Goal: Task Accomplishment & Management: Manage account settings

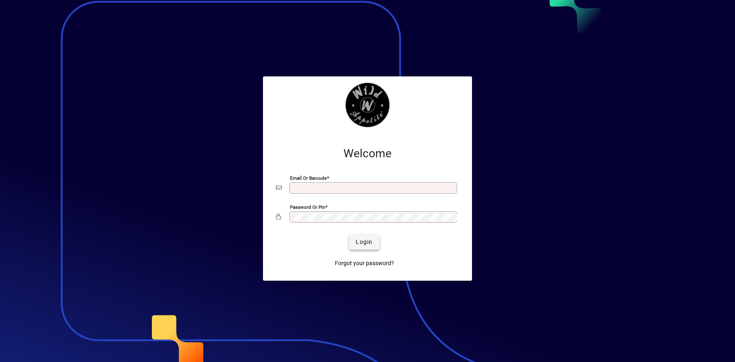
type input "**********"
click at [363, 245] on span "Login" at bounding box center [363, 242] width 17 height 9
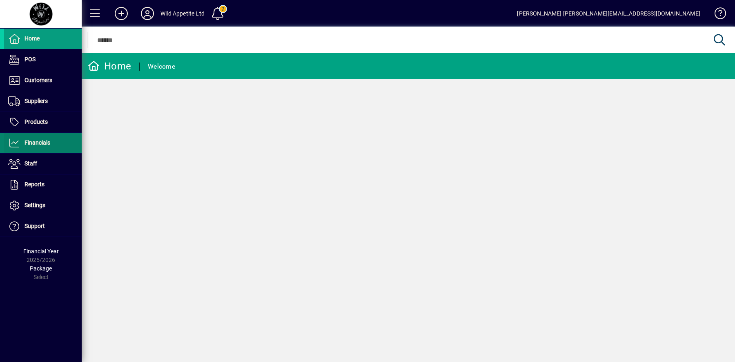
click at [47, 140] on span "Financials" at bounding box center [37, 142] width 26 height 7
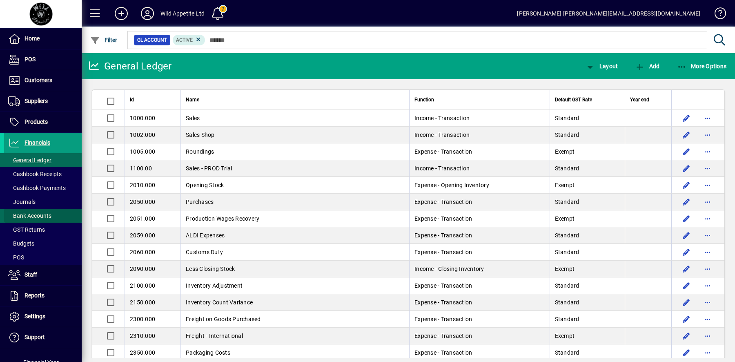
click at [49, 217] on span "Bank Accounts" at bounding box center [29, 215] width 43 height 7
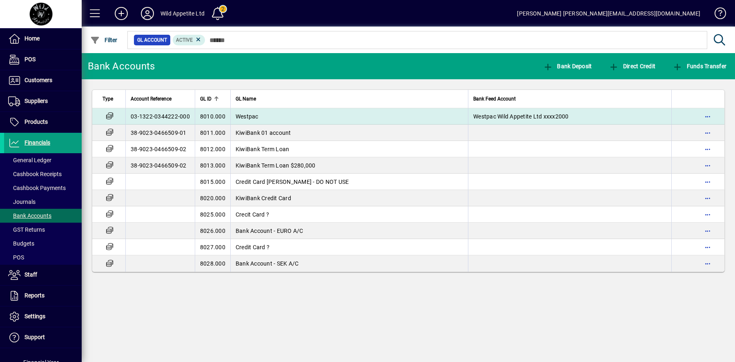
click at [230, 115] on td "Westpac" at bounding box center [349, 116] width 238 height 16
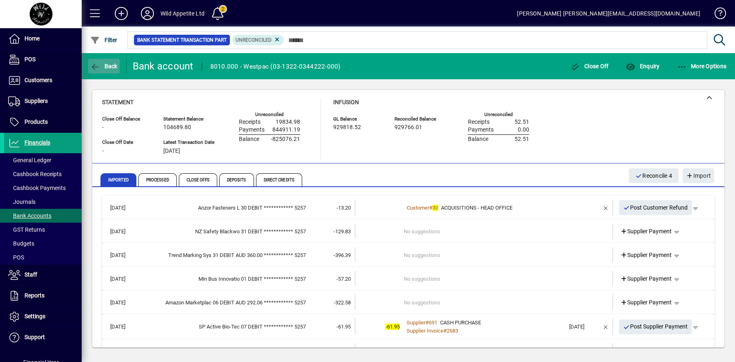
click at [95, 67] on icon "button" at bounding box center [95, 67] width 10 height 8
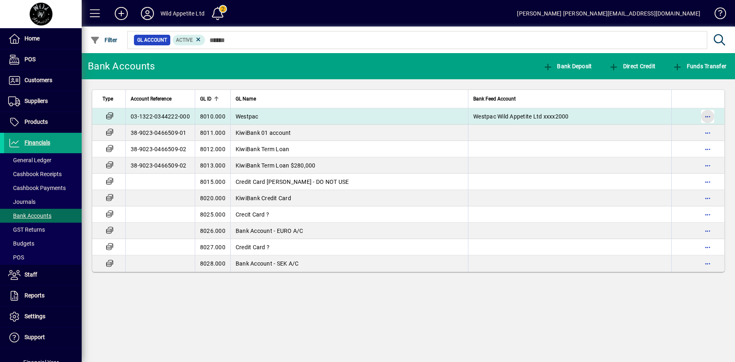
click at [710, 118] on span "button" at bounding box center [707, 117] width 20 height 20
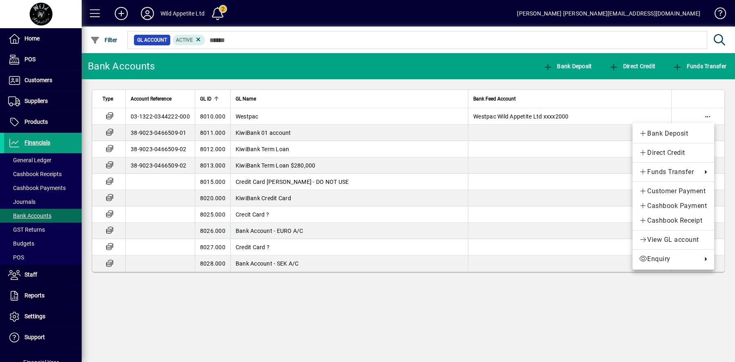
click at [109, 113] on div at bounding box center [367, 181] width 735 height 362
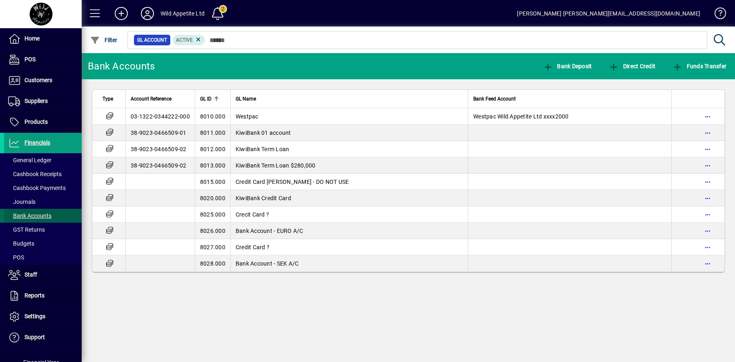
click at [52, 214] on span at bounding box center [43, 216] width 78 height 20
click at [57, 186] on span "Cashbook Payments" at bounding box center [37, 187] width 58 height 7
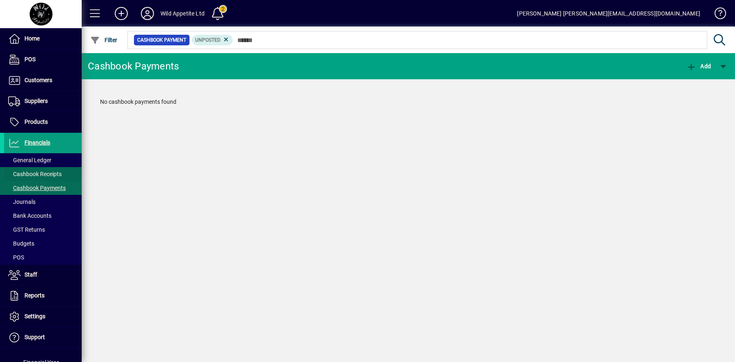
click at [56, 174] on span "Cashbook Receipts" at bounding box center [34, 174] width 53 height 7
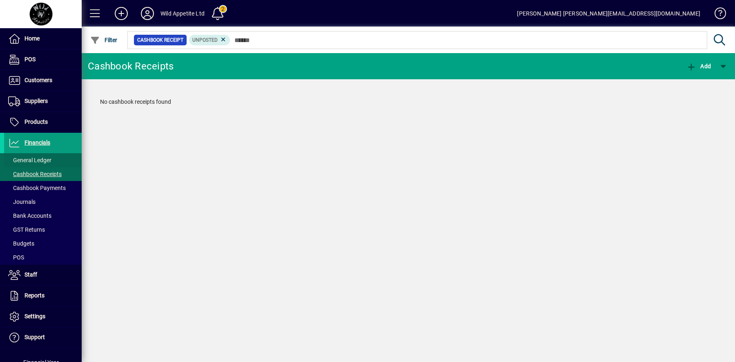
click at [49, 160] on span "General Ledger" at bounding box center [29, 160] width 43 height 7
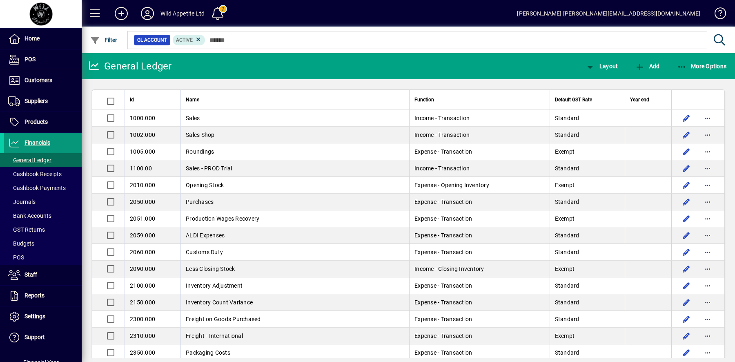
click at [43, 144] on span "Financials" at bounding box center [37, 142] width 26 height 7
click at [37, 144] on span "Financials" at bounding box center [37, 142] width 26 height 7
click at [40, 217] on span "Bank Accounts" at bounding box center [29, 215] width 43 height 7
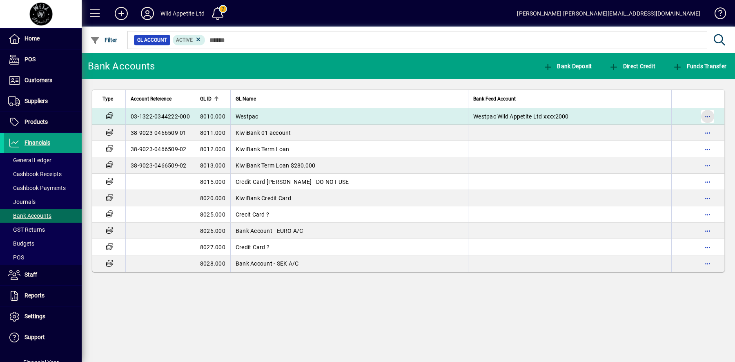
click at [710, 115] on span "button" at bounding box center [707, 117] width 20 height 20
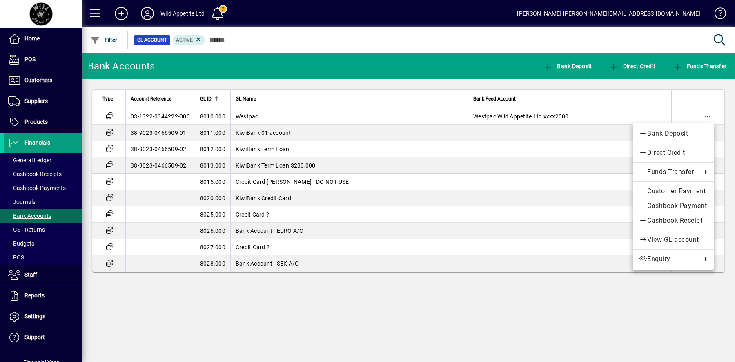
click at [40, 143] on div at bounding box center [367, 181] width 735 height 362
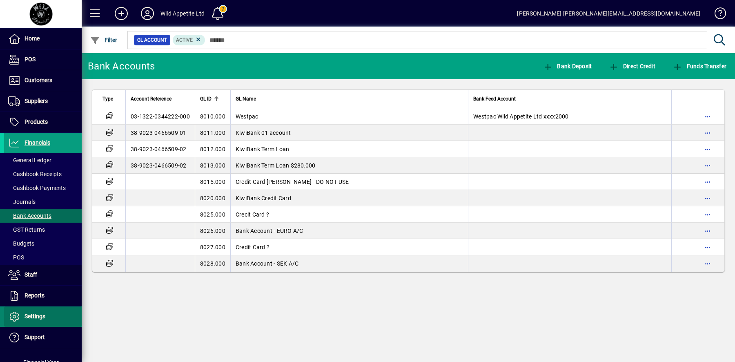
click at [23, 315] on span "Settings" at bounding box center [24, 316] width 41 height 10
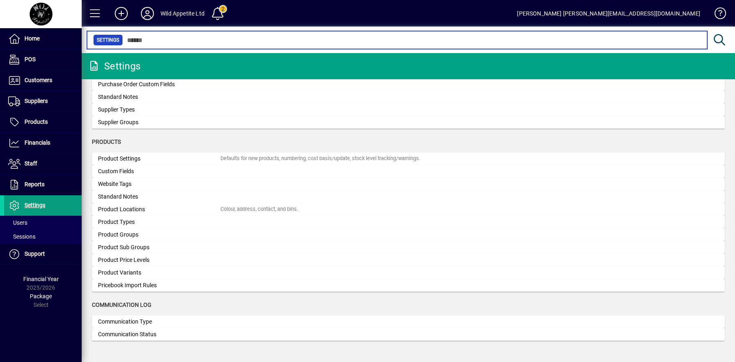
scroll to position [726, 0]
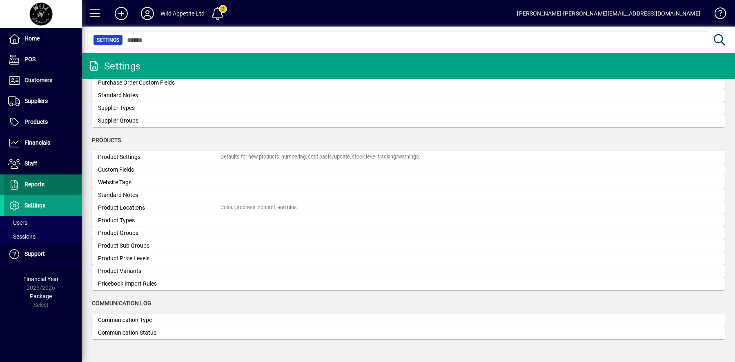
click at [46, 184] on span at bounding box center [43, 185] width 78 height 20
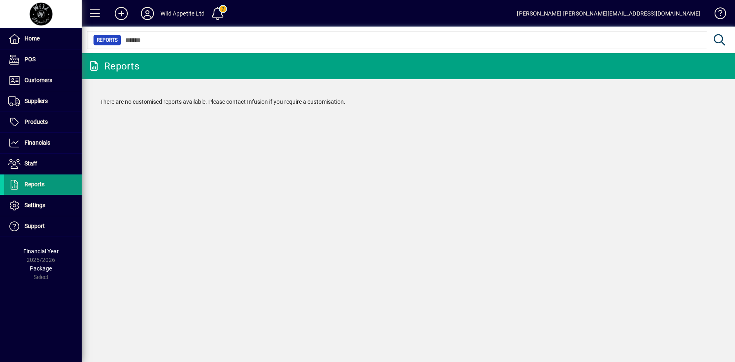
click at [32, 185] on span "Reports" at bounding box center [34, 184] width 20 height 7
click at [38, 164] on span at bounding box center [43, 164] width 78 height 20
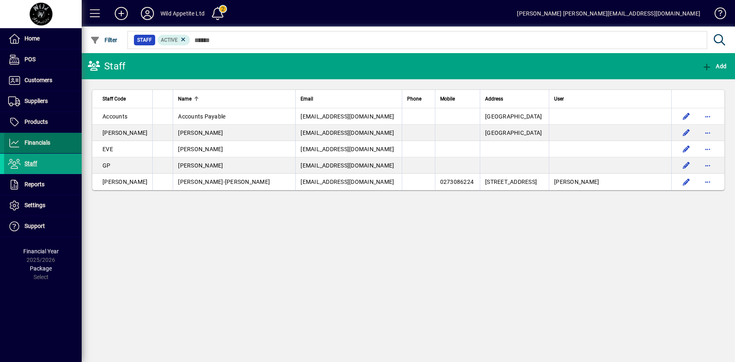
click at [44, 143] on span "Financials" at bounding box center [37, 142] width 26 height 7
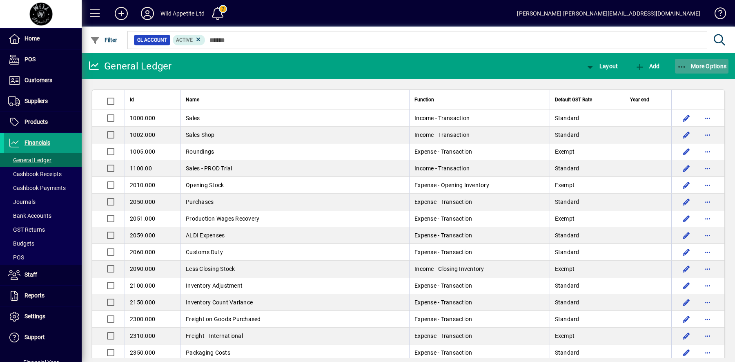
click at [697, 70] on span "button" at bounding box center [702, 66] width 54 height 20
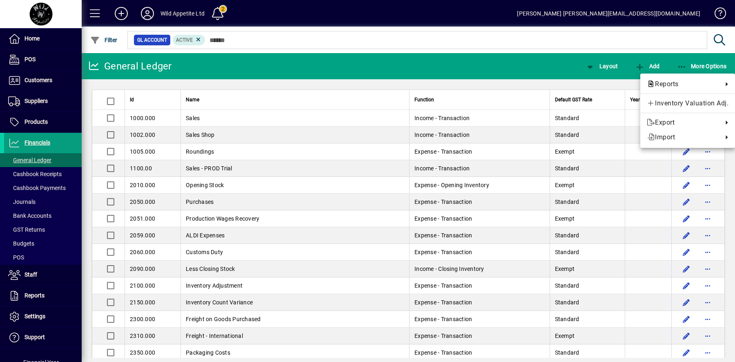
click at [31, 216] on div at bounding box center [367, 181] width 735 height 362
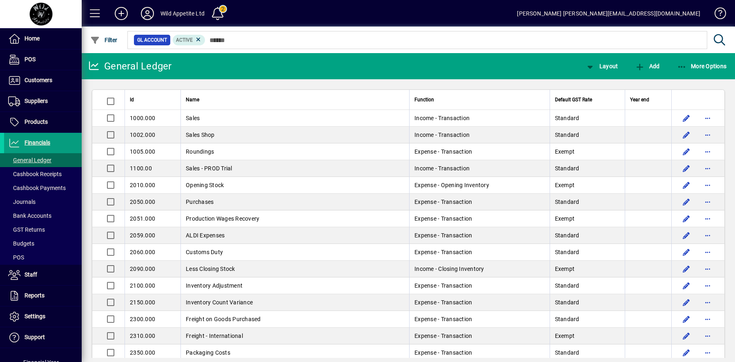
click at [31, 216] on span "Bank Accounts" at bounding box center [29, 215] width 43 height 7
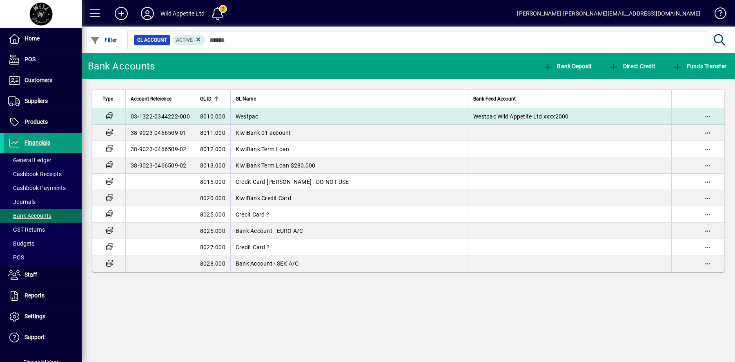
click at [329, 118] on td "Westpac" at bounding box center [349, 116] width 238 height 16
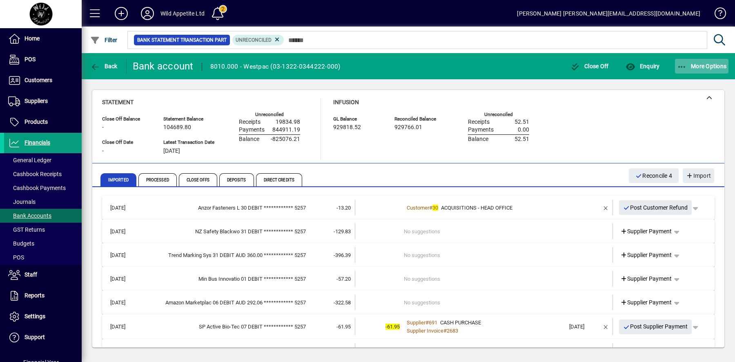
click at [701, 68] on span "More Options" at bounding box center [702, 66] width 50 height 7
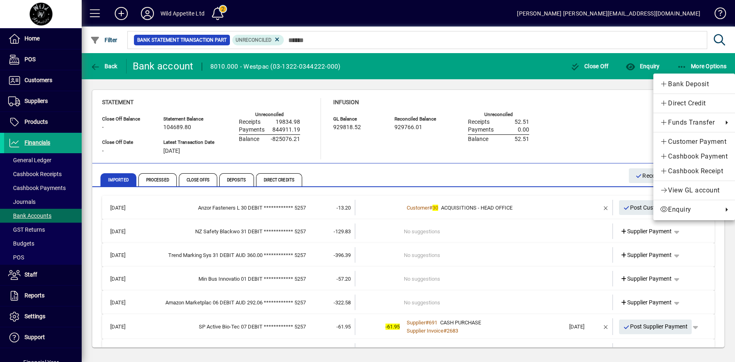
click at [565, 144] on div at bounding box center [367, 181] width 735 height 362
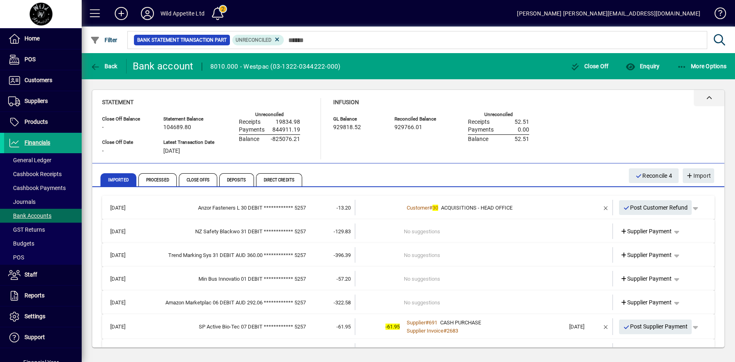
click at [711, 97] on icon at bounding box center [709, 98] width 6 height 6
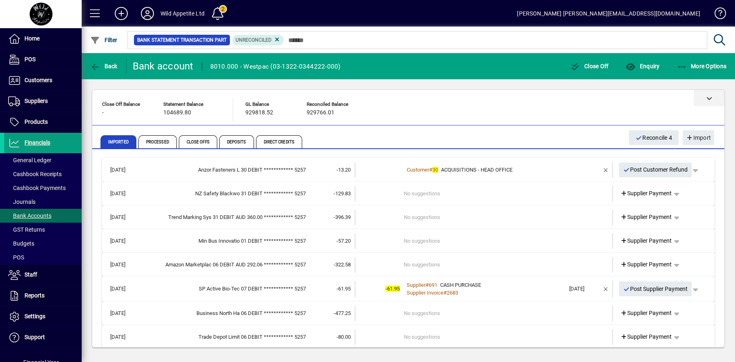
click at [711, 97] on icon at bounding box center [709, 98] width 6 height 6
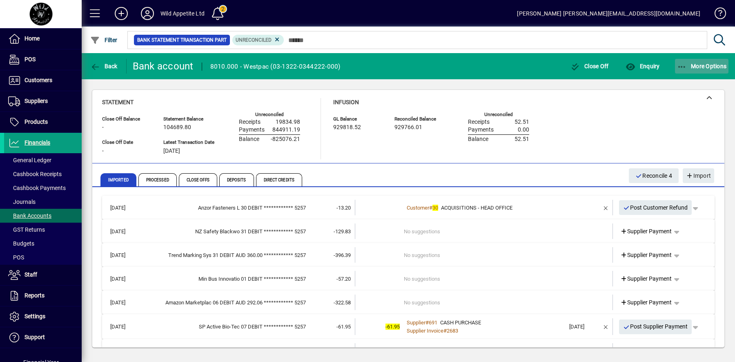
click at [682, 67] on icon "button" at bounding box center [682, 67] width 10 height 8
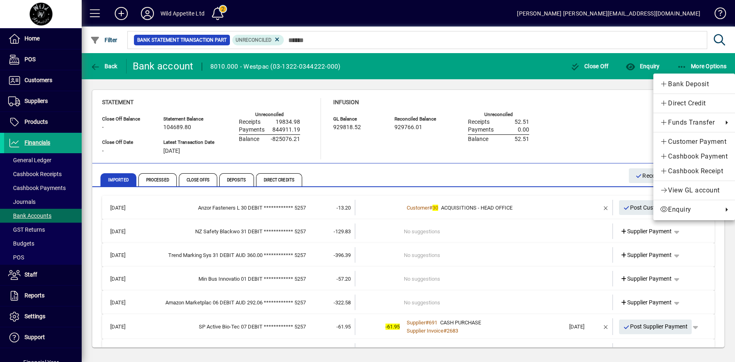
click at [584, 126] on div at bounding box center [367, 181] width 735 height 362
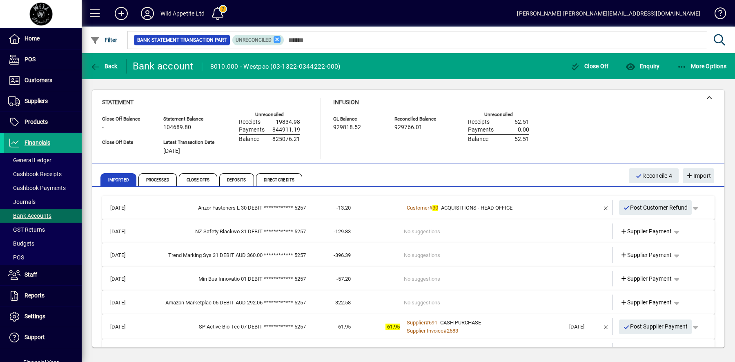
click at [275, 37] on icon at bounding box center [276, 39] width 7 height 7
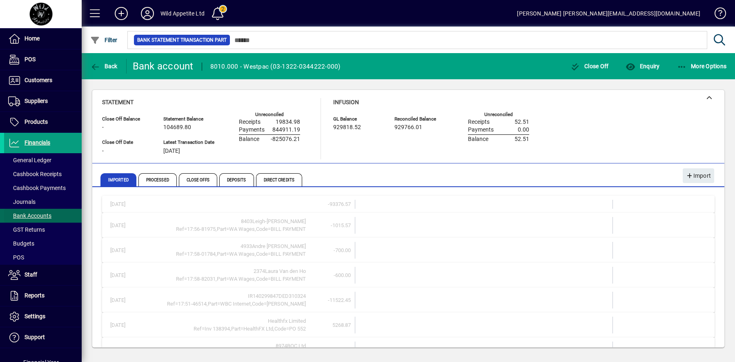
click at [50, 215] on span "Bank Accounts" at bounding box center [29, 215] width 43 height 7
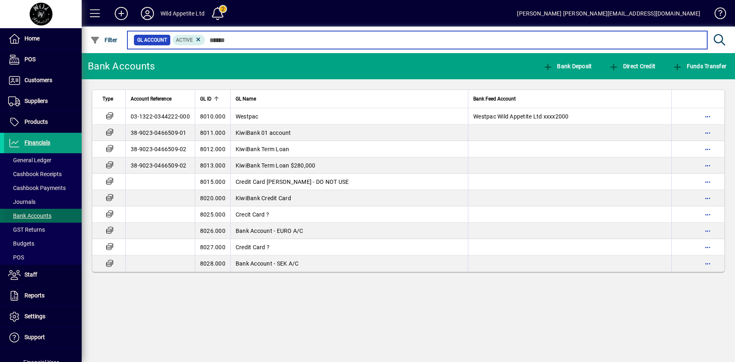
scroll to position [29, 0]
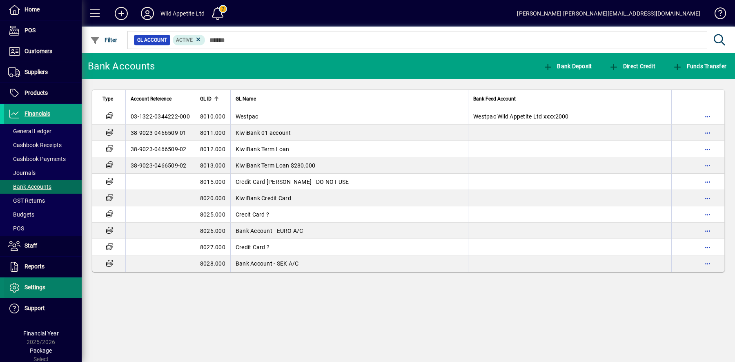
click at [45, 286] on span "Settings" at bounding box center [34, 287] width 21 height 7
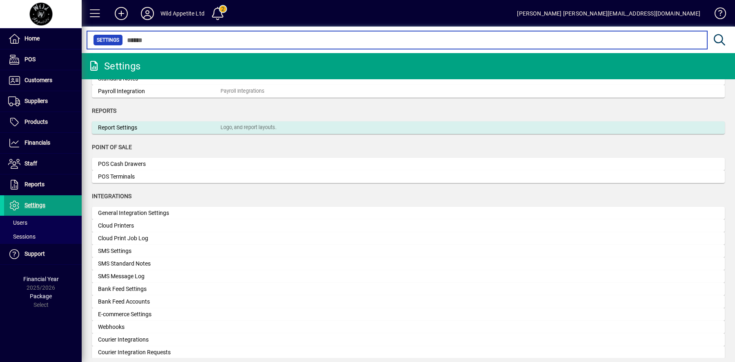
scroll to position [182, 0]
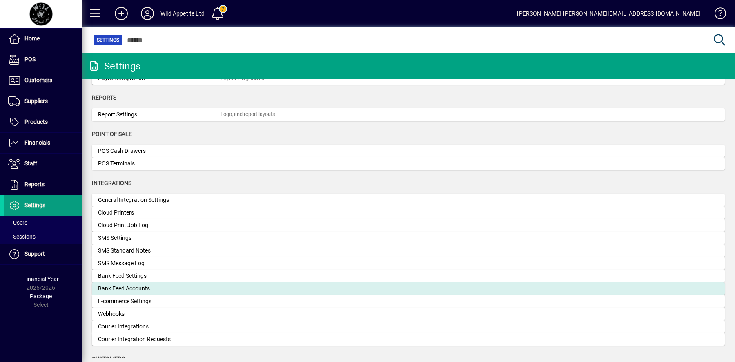
click at [149, 286] on div "Bank Feed Accounts" at bounding box center [159, 288] width 122 height 9
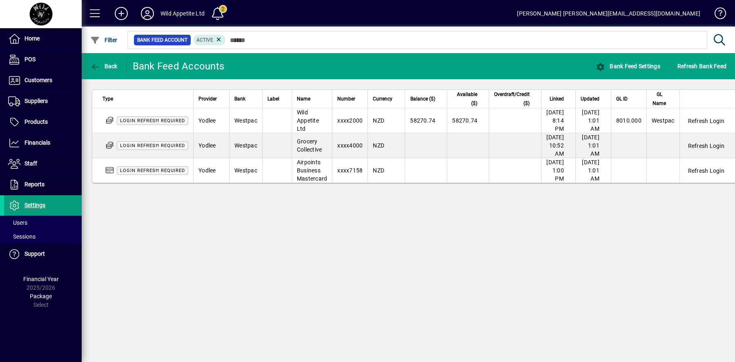
click at [175, 124] on span "Login refresh required" at bounding box center [152, 120] width 71 height 9
click at [168, 120] on span "Login refresh required" at bounding box center [152, 120] width 65 height 5
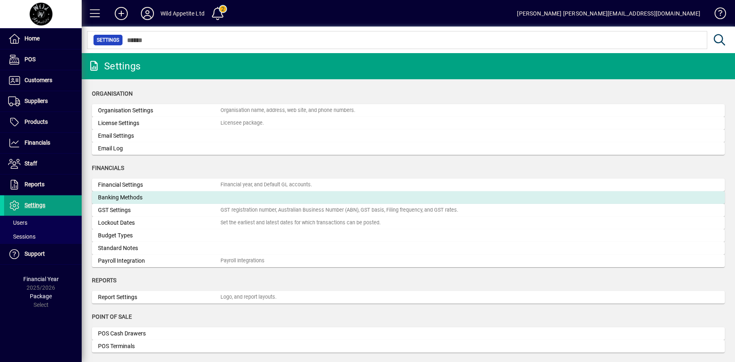
click at [146, 197] on div "Banking Methods" at bounding box center [159, 197] width 122 height 9
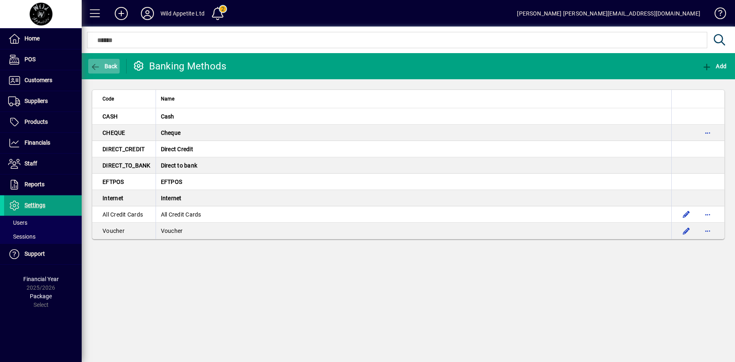
click at [101, 66] on span "Back" at bounding box center [103, 66] width 27 height 7
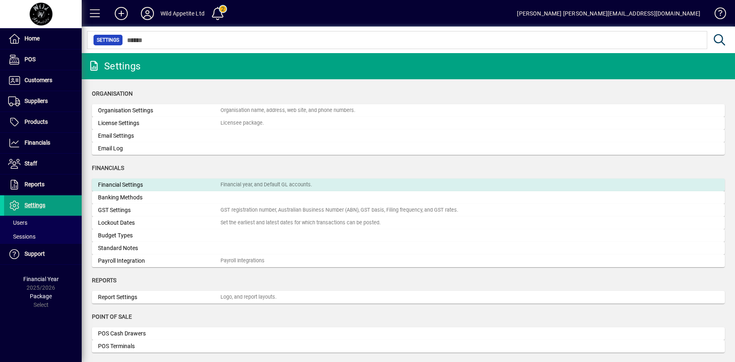
click at [137, 184] on div "Financial Settings" at bounding box center [159, 184] width 122 height 9
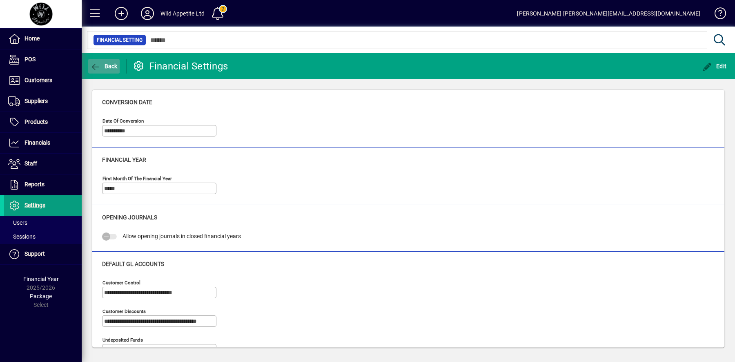
click at [98, 65] on icon "button" at bounding box center [95, 67] width 10 height 8
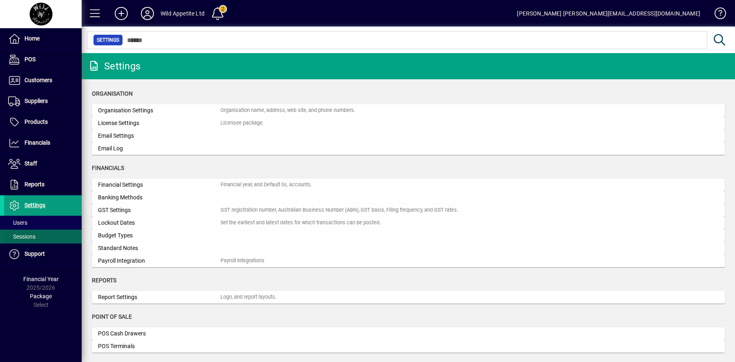
click at [43, 233] on span at bounding box center [43, 236] width 78 height 20
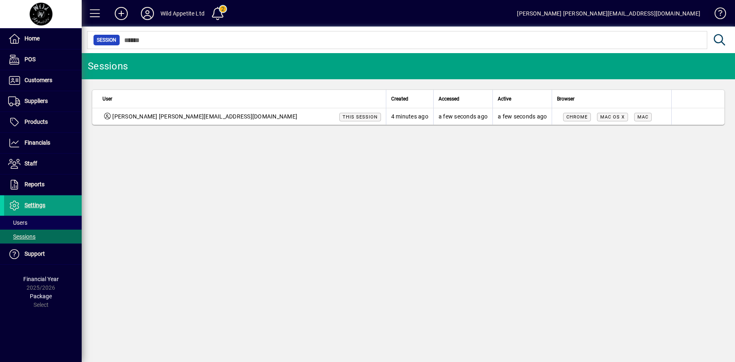
click at [722, 12] on span at bounding box center [716, 15] width 20 height 20
click at [97, 15] on span at bounding box center [95, 14] width 20 height 20
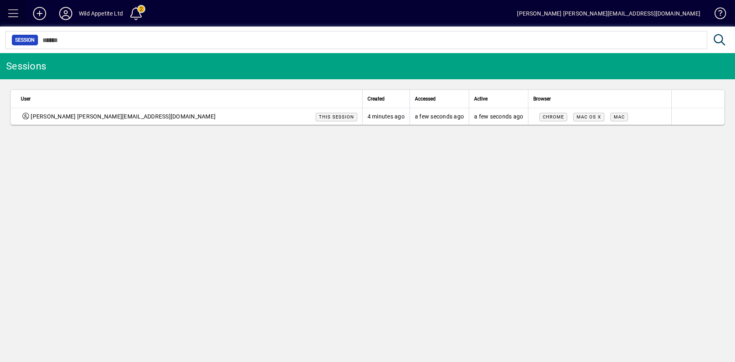
click at [16, 14] on span at bounding box center [14, 14] width 20 height 20
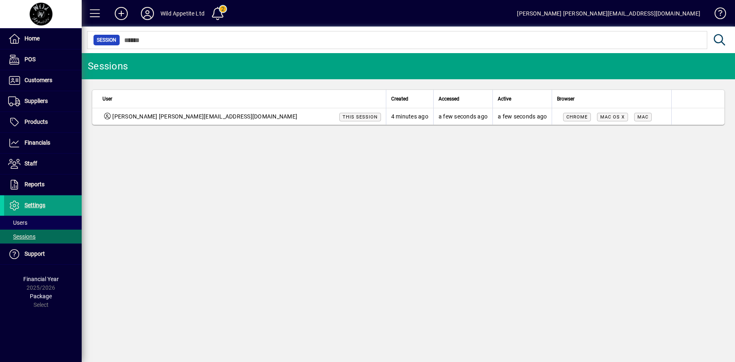
click at [163, 17] on div "Wild Appetite Ltd" at bounding box center [182, 13] width 44 height 13
click at [144, 18] on icon at bounding box center [147, 13] width 16 height 13
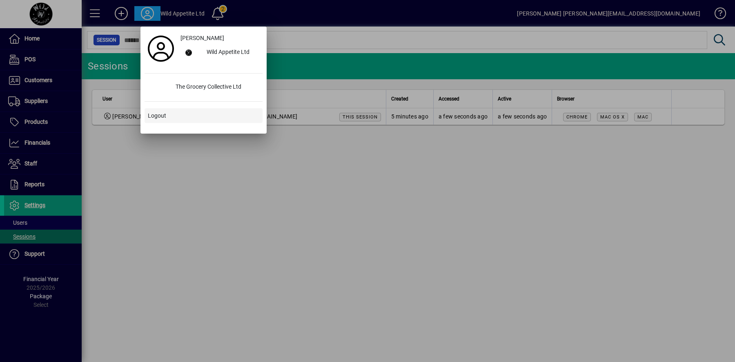
click at [166, 118] on span at bounding box center [203, 116] width 118 height 20
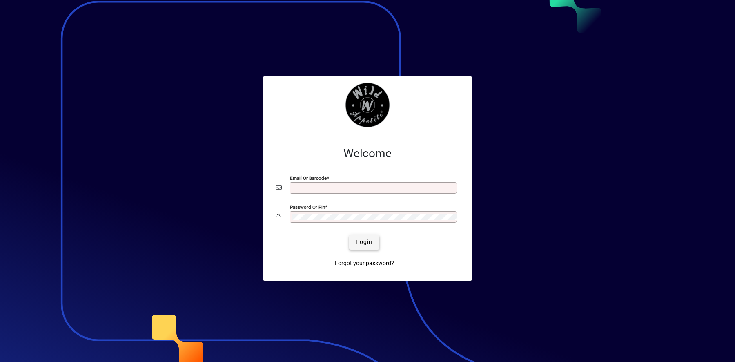
type input "**********"
click at [360, 245] on span "Login" at bounding box center [363, 242] width 17 height 9
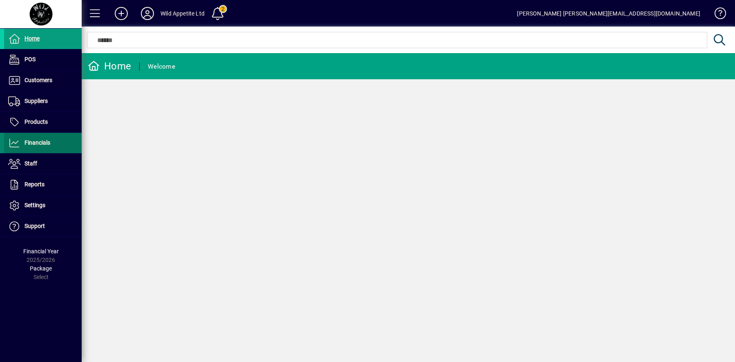
click at [39, 143] on span "Financials" at bounding box center [37, 142] width 26 height 7
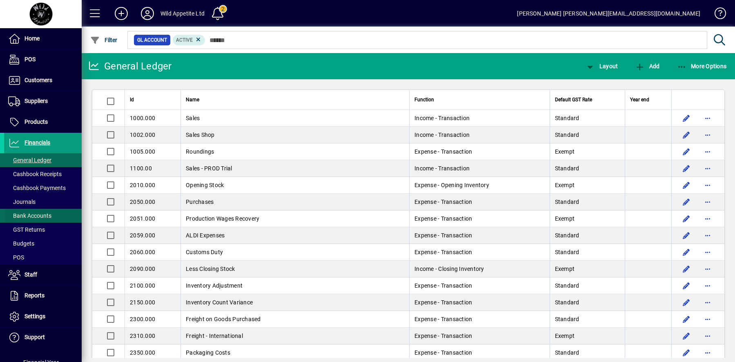
click at [46, 214] on span "Bank Accounts" at bounding box center [29, 215] width 43 height 7
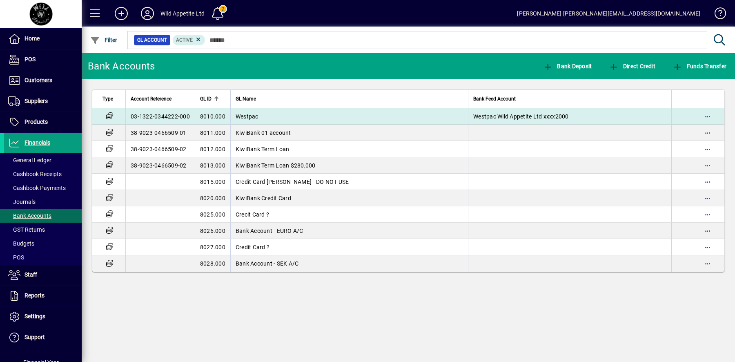
click at [213, 115] on span "8010.000" at bounding box center [212, 116] width 25 height 7
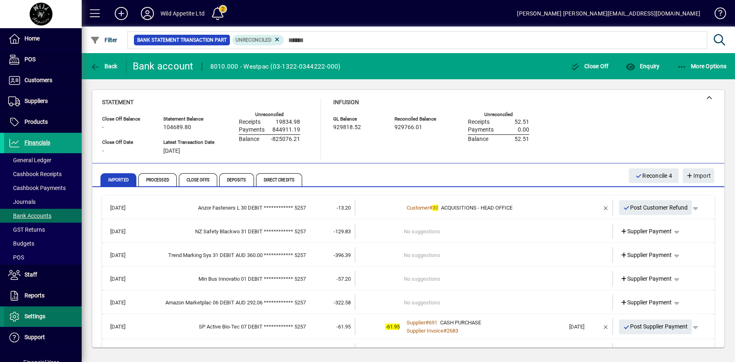
click at [39, 317] on span "Settings" at bounding box center [24, 316] width 41 height 10
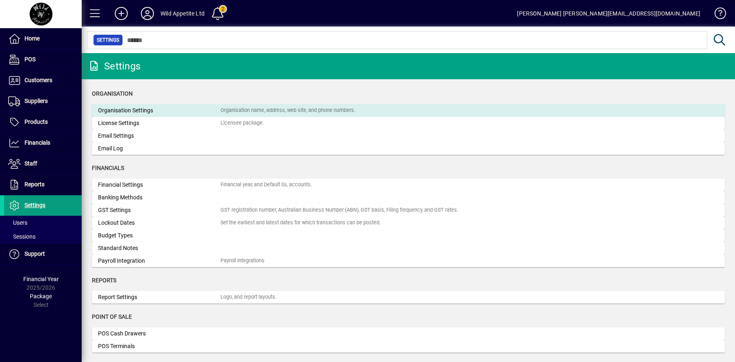
click at [194, 108] on div "Organisation Settings" at bounding box center [159, 110] width 122 height 9
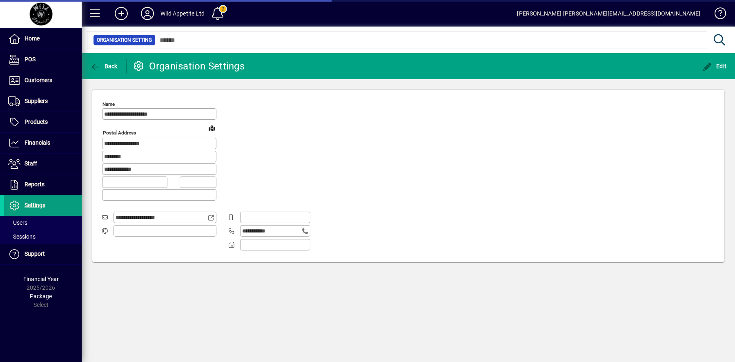
type input "**********"
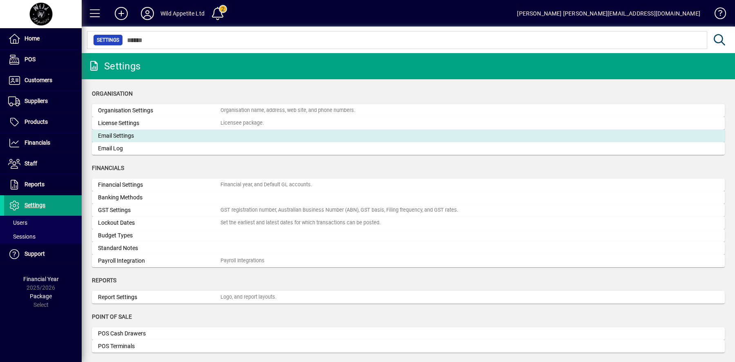
click at [140, 137] on div "Email Settings" at bounding box center [159, 135] width 122 height 9
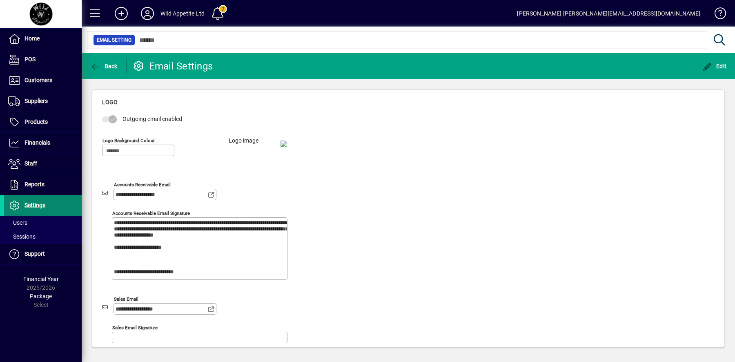
click at [38, 204] on span "Settings" at bounding box center [34, 205] width 21 height 7
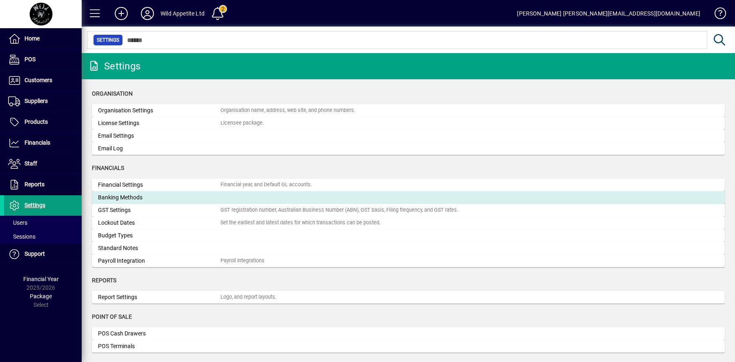
click at [179, 198] on div "Banking Methods" at bounding box center [159, 197] width 122 height 9
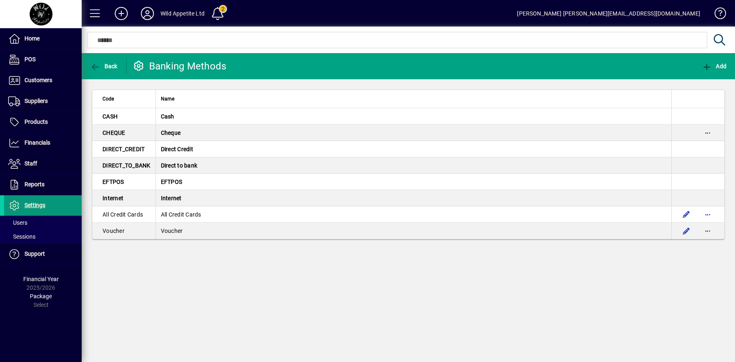
click at [28, 202] on span "Settings" at bounding box center [34, 205] width 21 height 7
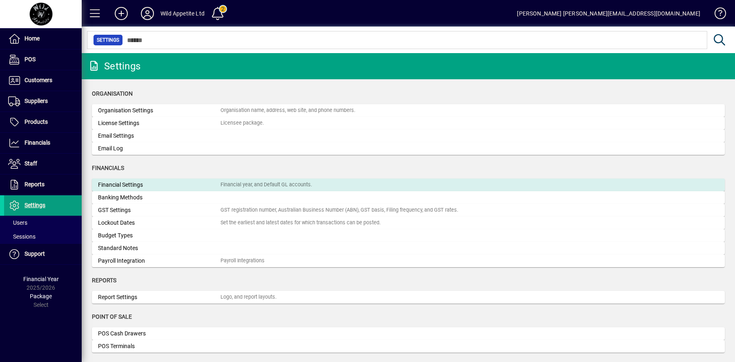
click at [133, 182] on div "Financial Settings" at bounding box center [159, 184] width 122 height 9
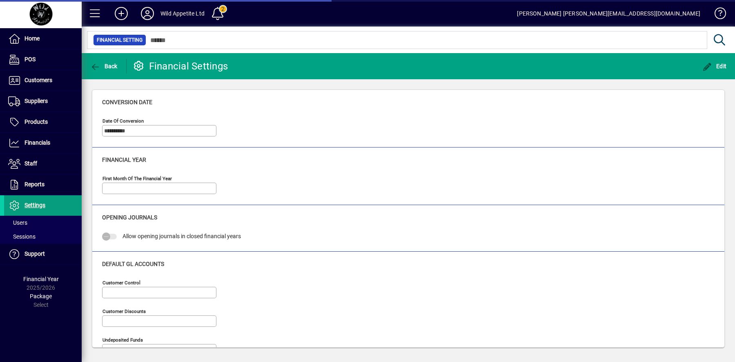
type input "*****"
type input "**********"
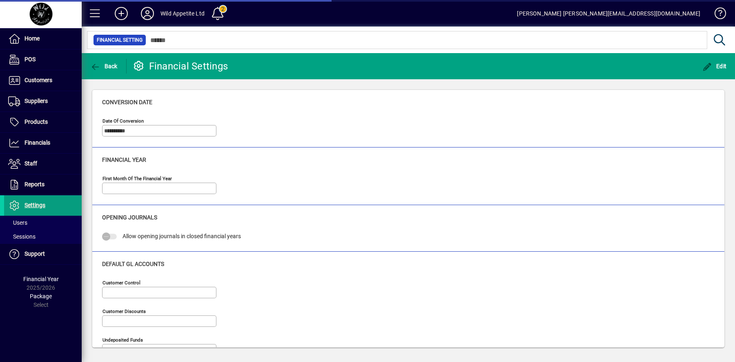
type input "**********"
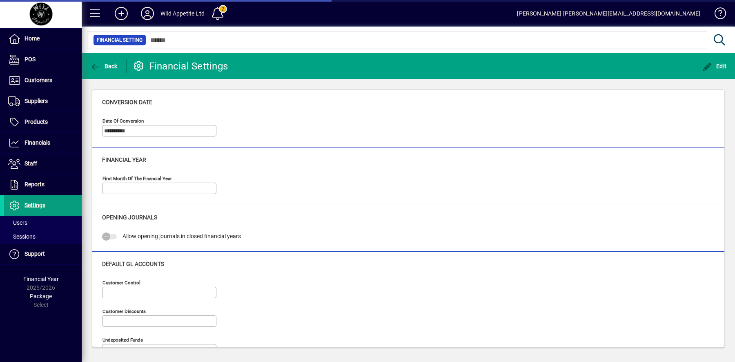
type input "**********"
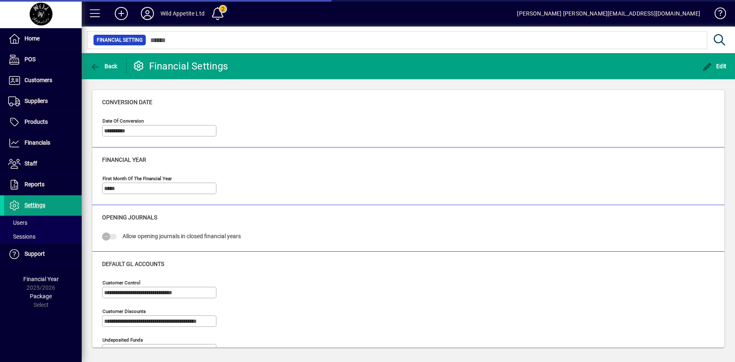
type input "**********"
click at [34, 204] on span "Settings" at bounding box center [34, 205] width 21 height 7
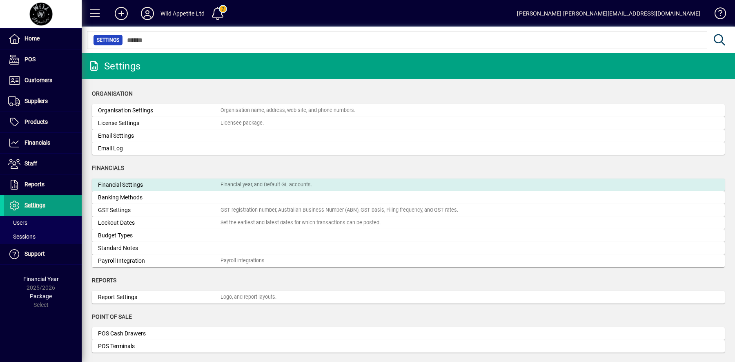
click at [158, 186] on div "Financial Settings" at bounding box center [159, 184] width 122 height 9
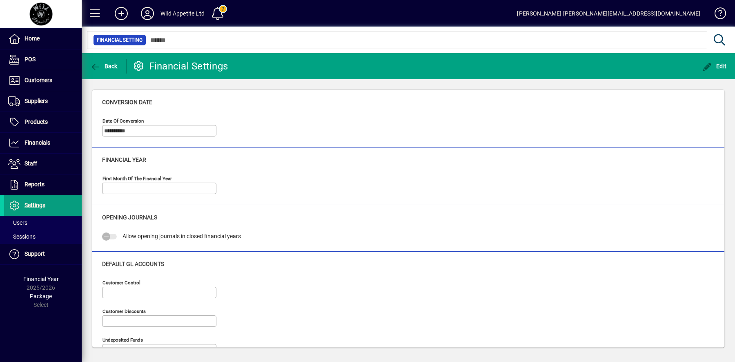
type input "**********"
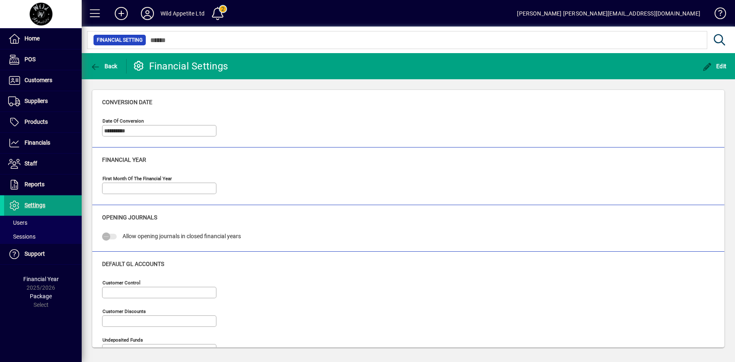
type input "**********"
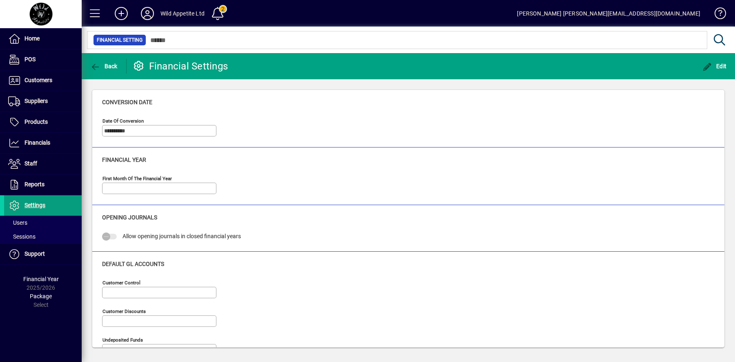
type input "**********"
type input "*****"
type input "**********"
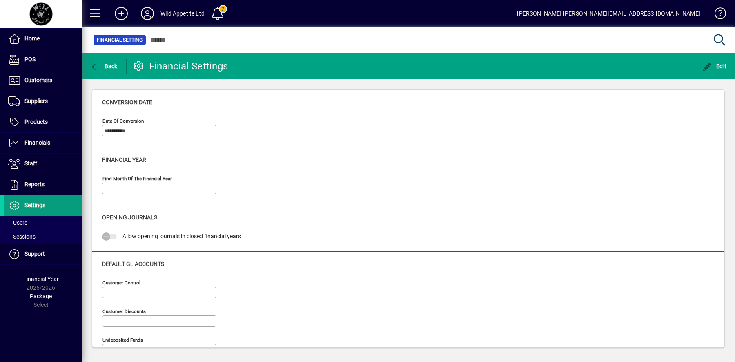
type input "**********"
click at [102, 66] on span "Back" at bounding box center [103, 66] width 27 height 7
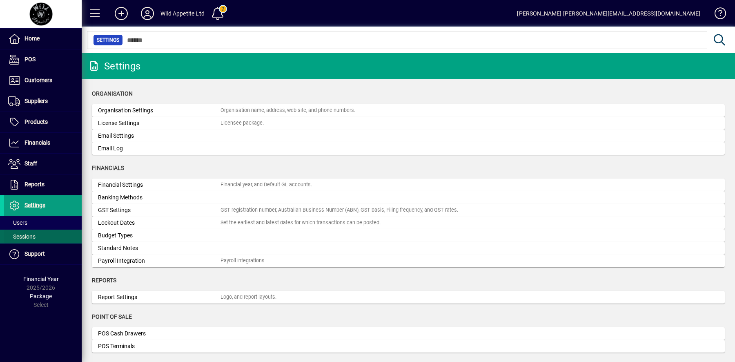
click at [44, 233] on span at bounding box center [43, 236] width 78 height 20
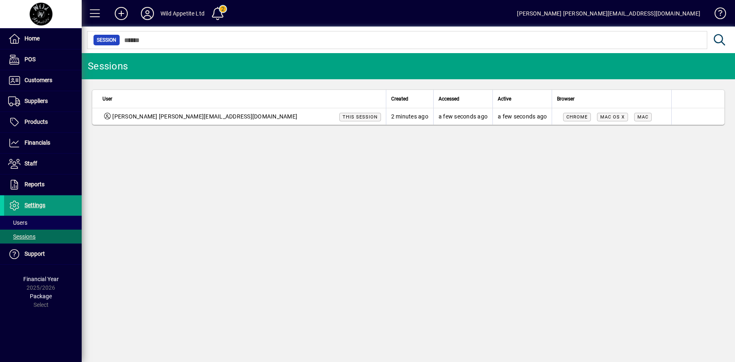
click at [44, 202] on span "Settings" at bounding box center [34, 205] width 21 height 7
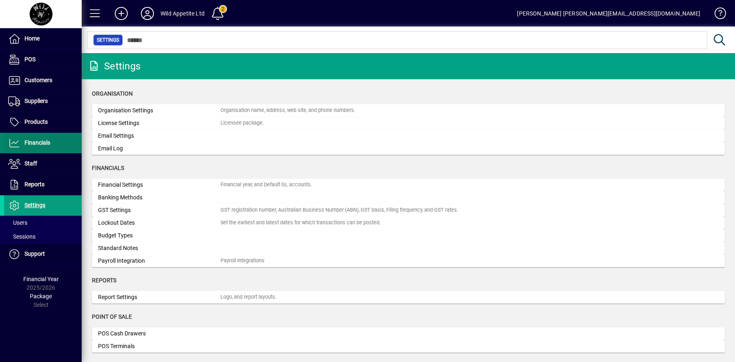
click at [52, 144] on span at bounding box center [43, 143] width 78 height 20
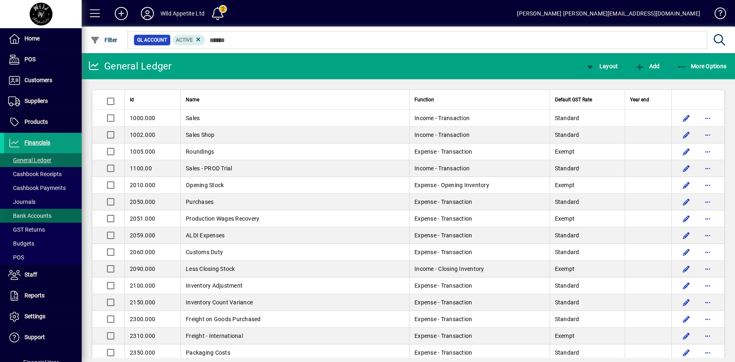
click at [47, 216] on span "Bank Accounts" at bounding box center [29, 215] width 43 height 7
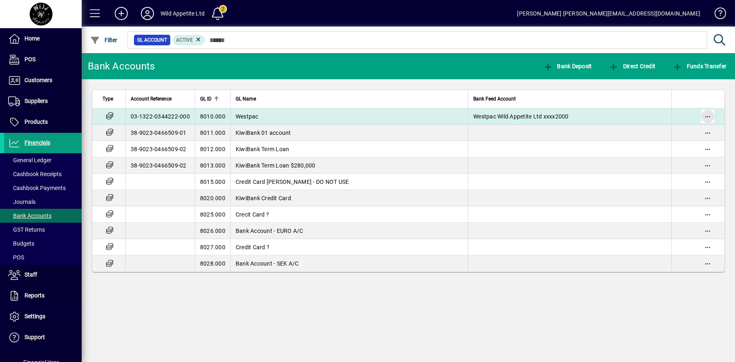
click at [711, 117] on span "button" at bounding box center [707, 117] width 20 height 20
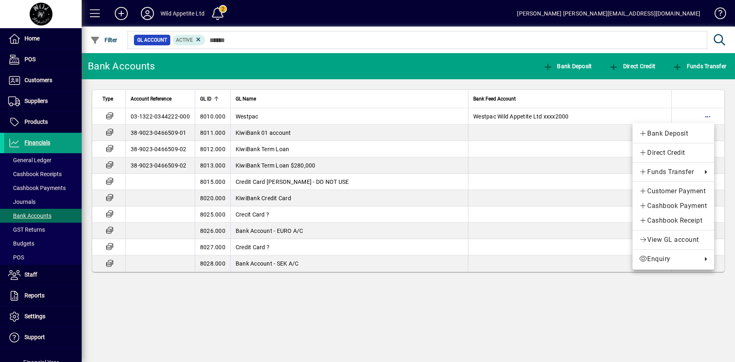
click at [109, 115] on div at bounding box center [367, 181] width 735 height 362
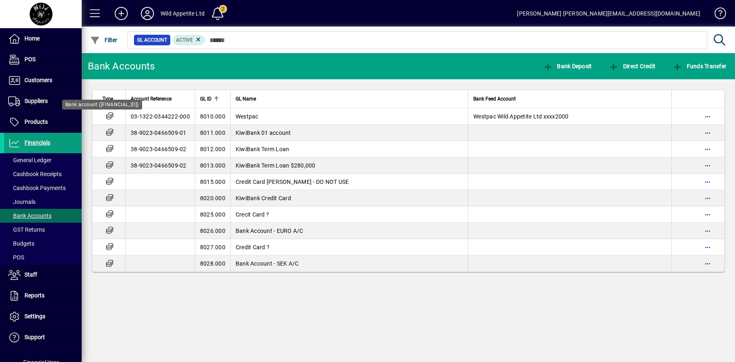
click at [109, 115] on icon at bounding box center [109, 116] width 9 height 7
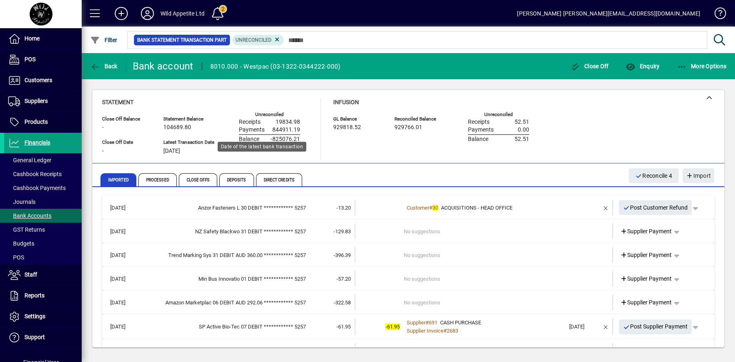
click at [175, 148] on span "16/08/2025" at bounding box center [171, 151] width 17 height 7
click at [699, 67] on span "More Options" at bounding box center [702, 66] width 50 height 7
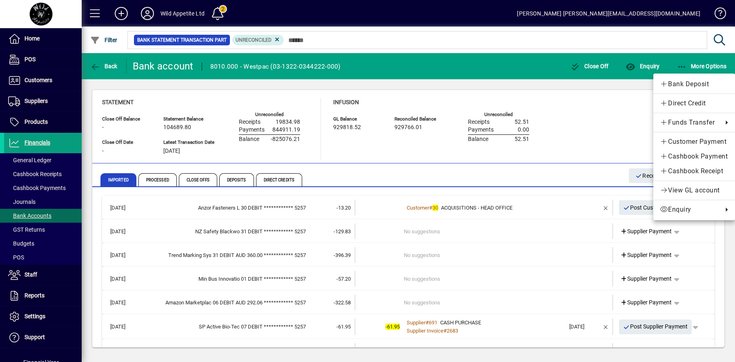
click at [602, 142] on div at bounding box center [367, 181] width 735 height 362
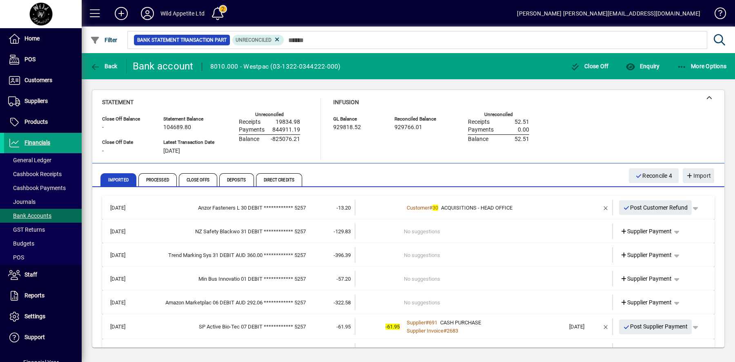
click at [236, 69] on div "8010.000 - Westpac (03-1322-0344222-000)" at bounding box center [275, 66] width 130 height 13
click at [144, 67] on div "Bank account" at bounding box center [163, 66] width 61 height 13
click at [653, 68] on span "Enquiry" at bounding box center [642, 66] width 34 height 7
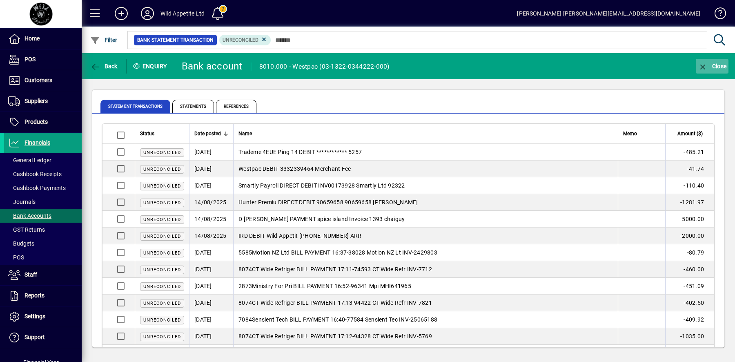
click at [714, 67] on span "Close" at bounding box center [711, 66] width 29 height 7
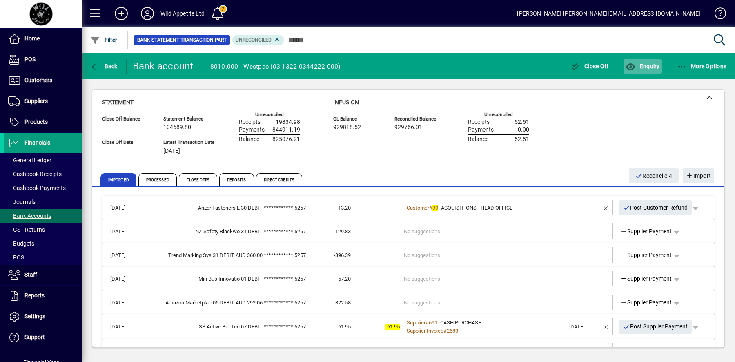
click at [634, 70] on icon "button" at bounding box center [630, 67] width 10 height 8
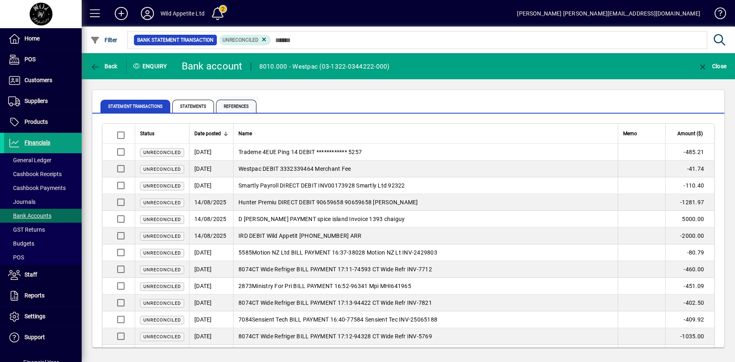
click at [239, 107] on span "References" at bounding box center [236, 106] width 40 height 13
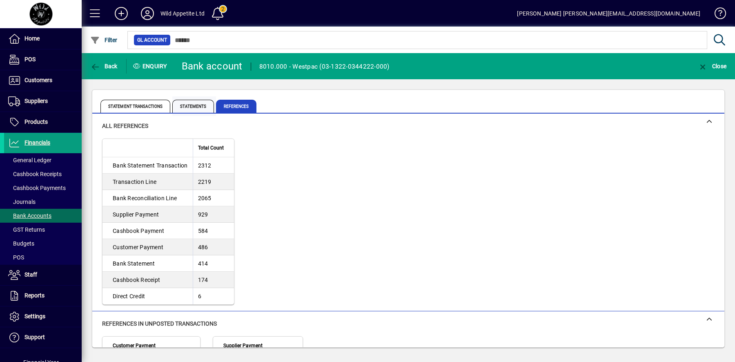
click at [193, 105] on span "Statements" at bounding box center [193, 106] width 42 height 13
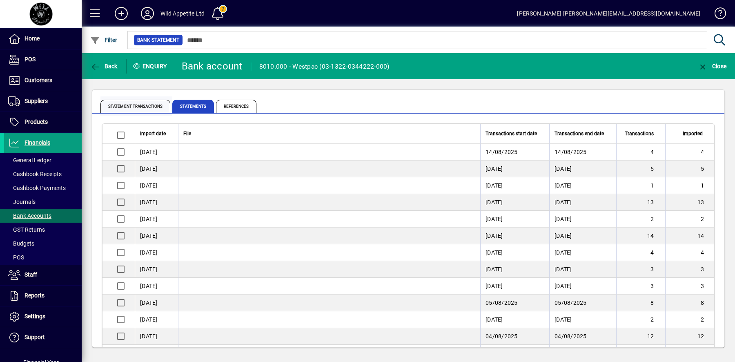
click at [147, 107] on span "Statement Transactions" at bounding box center [135, 106] width 70 height 13
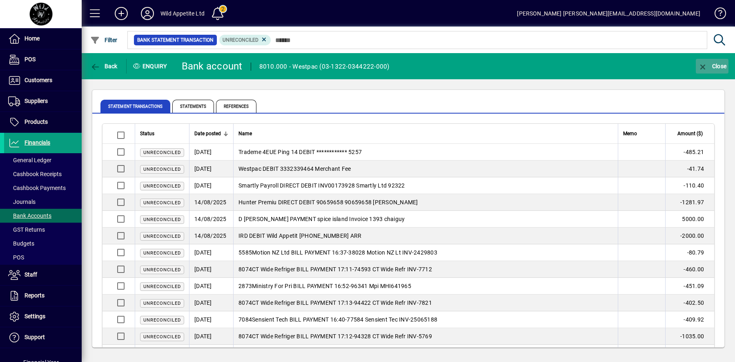
click at [714, 63] on span "Close" at bounding box center [711, 66] width 29 height 7
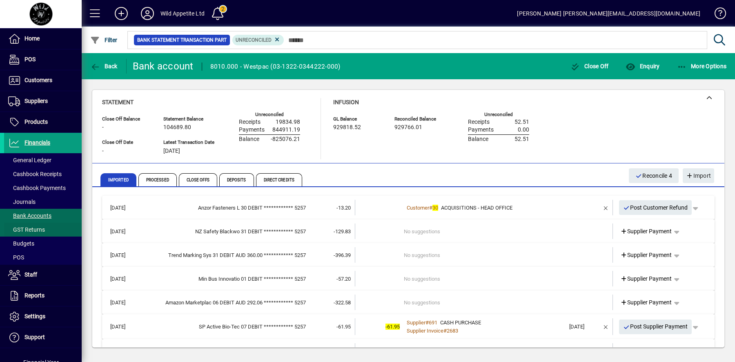
click at [49, 228] on span at bounding box center [43, 230] width 78 height 20
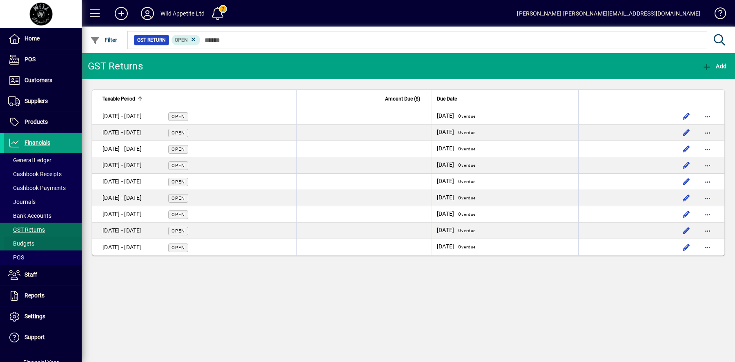
click at [39, 240] on span at bounding box center [43, 243] width 78 height 20
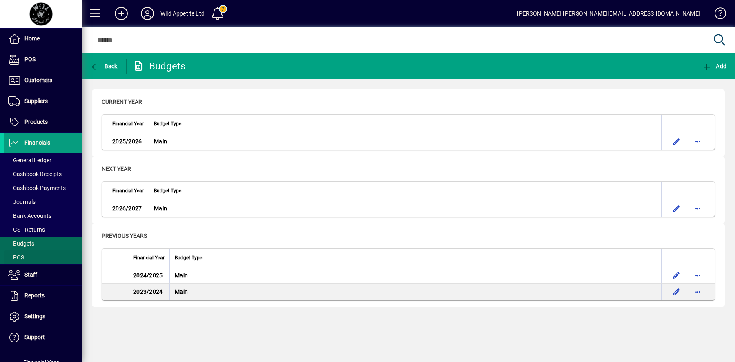
click at [33, 255] on span at bounding box center [43, 257] width 78 height 20
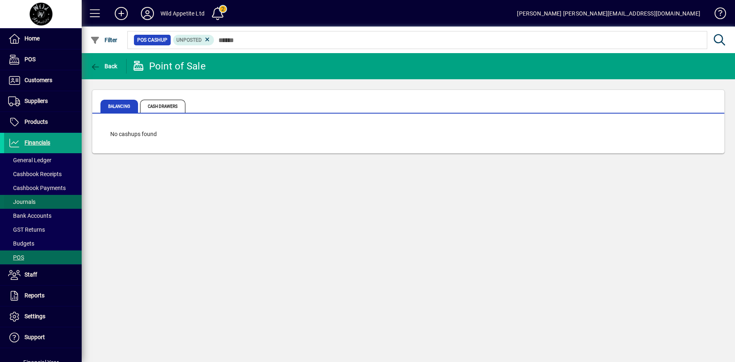
click at [47, 204] on span at bounding box center [43, 202] width 78 height 20
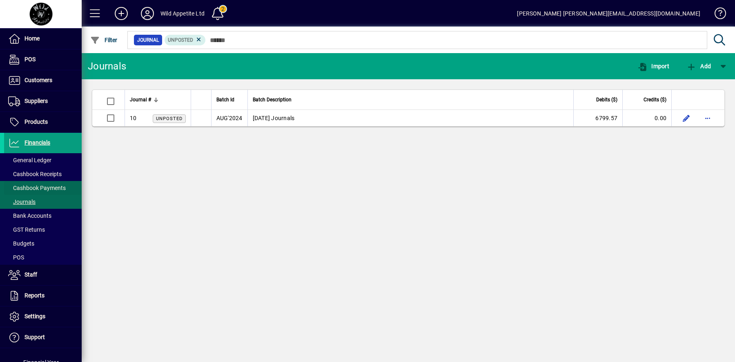
click at [56, 188] on span "Cashbook Payments" at bounding box center [37, 187] width 58 height 7
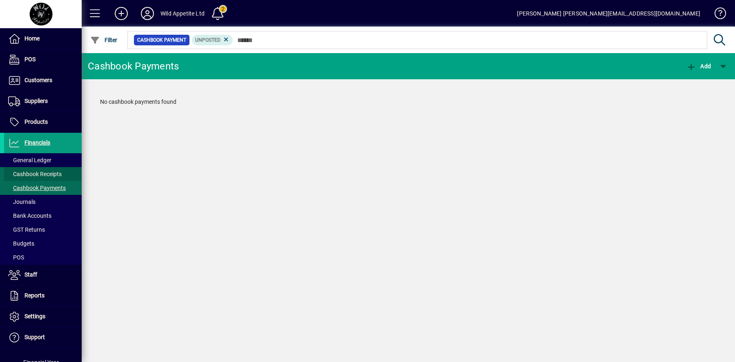
click at [56, 171] on span "Cashbook Receipts" at bounding box center [34, 174] width 53 height 7
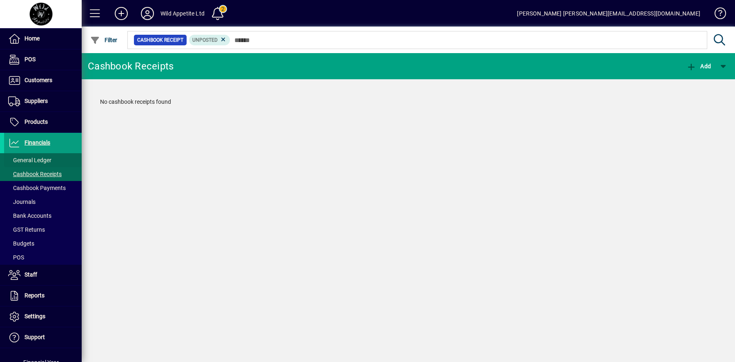
click at [50, 157] on span "General Ledger" at bounding box center [29, 160] width 43 height 7
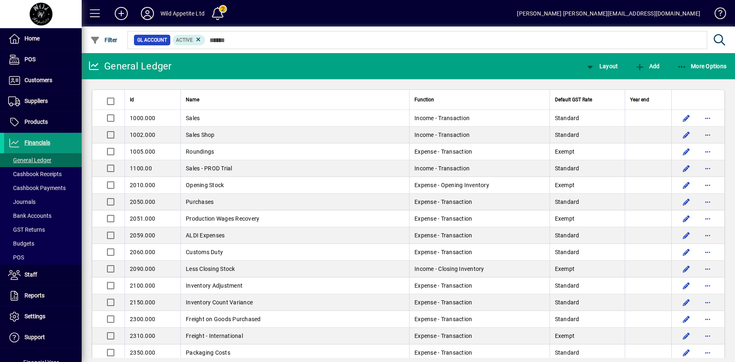
click at [40, 139] on span "Financials" at bounding box center [37, 142] width 26 height 7
click at [705, 67] on span "More Options" at bounding box center [702, 66] width 50 height 7
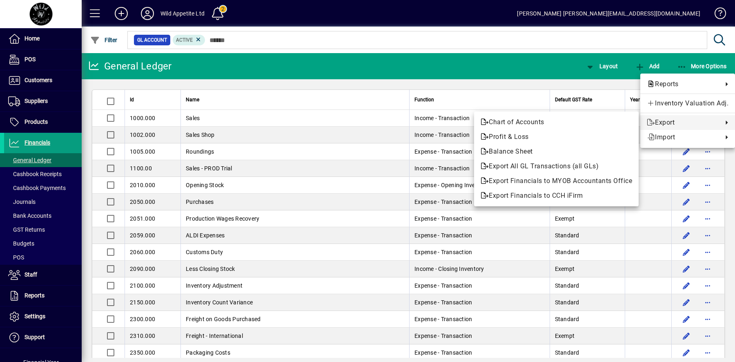
click at [36, 39] on div at bounding box center [367, 181] width 735 height 362
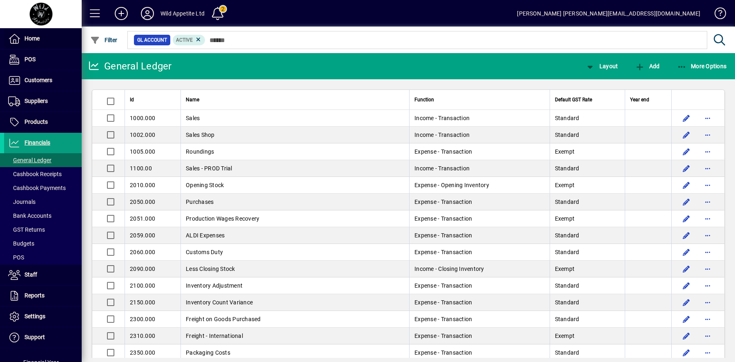
click at [36, 39] on span "Home" at bounding box center [31, 38] width 15 height 7
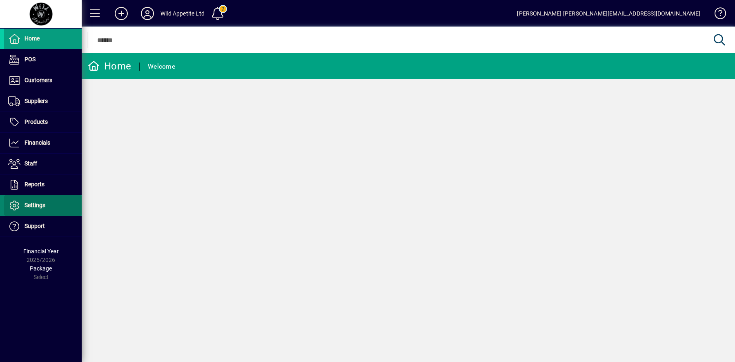
click at [42, 202] on span "Settings" at bounding box center [34, 205] width 21 height 7
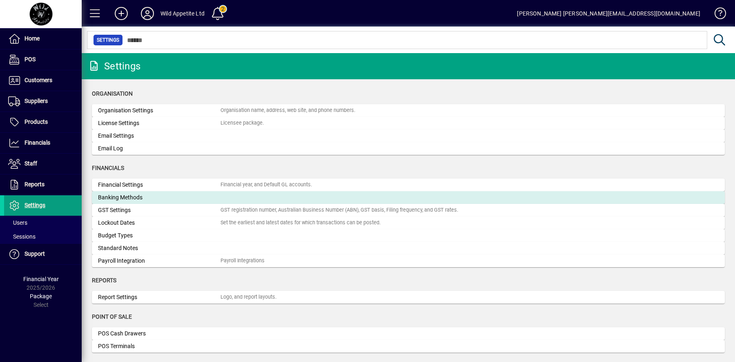
click at [133, 197] on div "Banking Methods" at bounding box center [159, 197] width 122 height 9
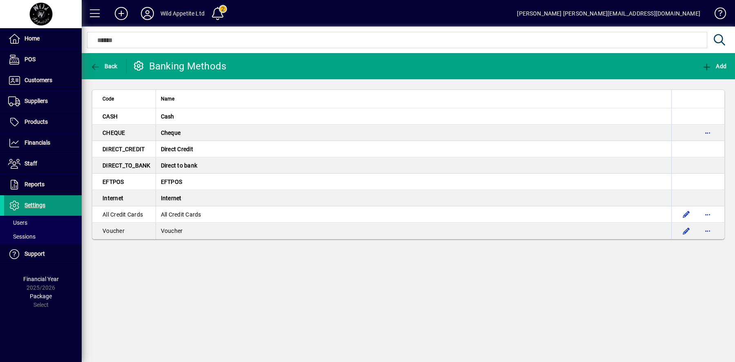
click at [35, 202] on span "Settings" at bounding box center [34, 205] width 21 height 7
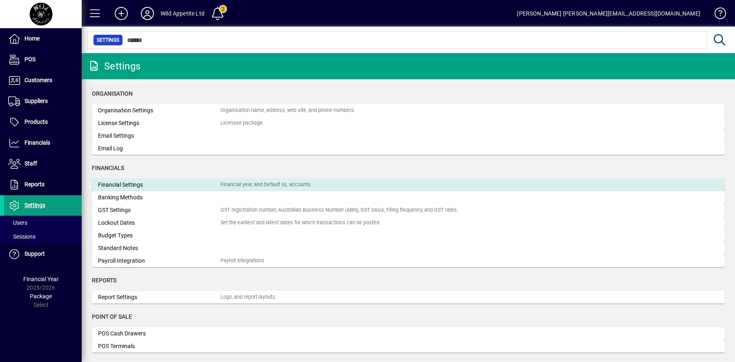
click at [127, 184] on div "Financial Settings" at bounding box center [159, 184] width 122 height 9
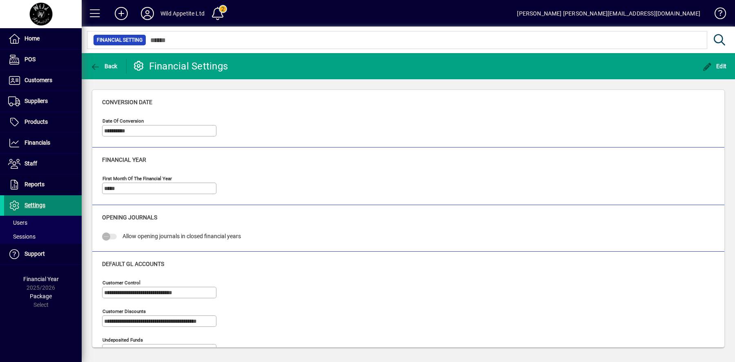
click at [38, 203] on span "Settings" at bounding box center [34, 205] width 21 height 7
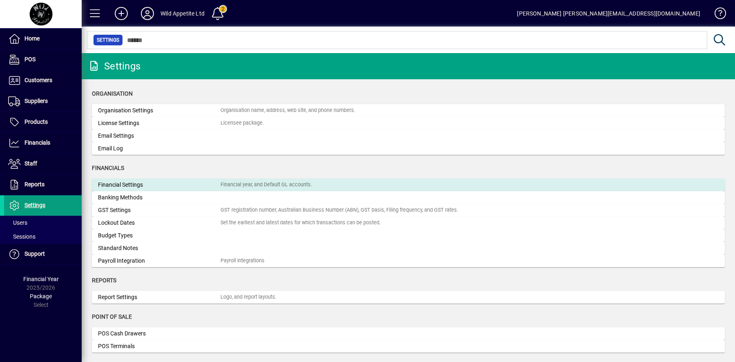
click at [144, 186] on div "Financial Settings" at bounding box center [159, 184] width 122 height 9
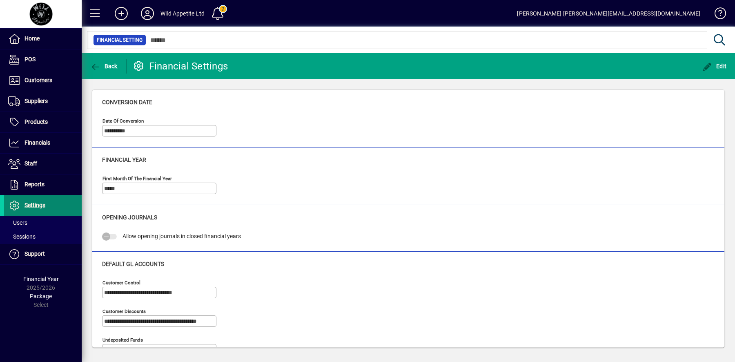
click at [33, 206] on span "Settings" at bounding box center [34, 205] width 21 height 7
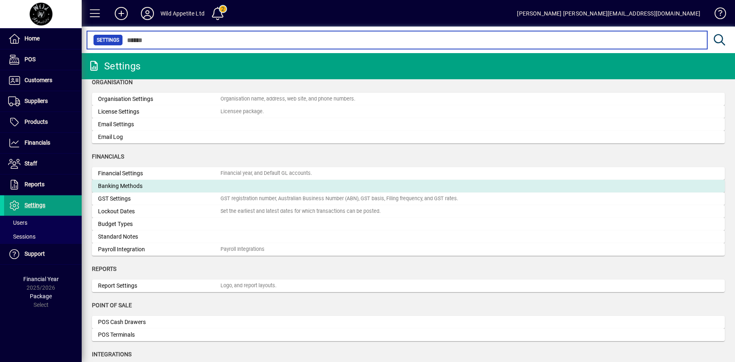
scroll to position [6, 0]
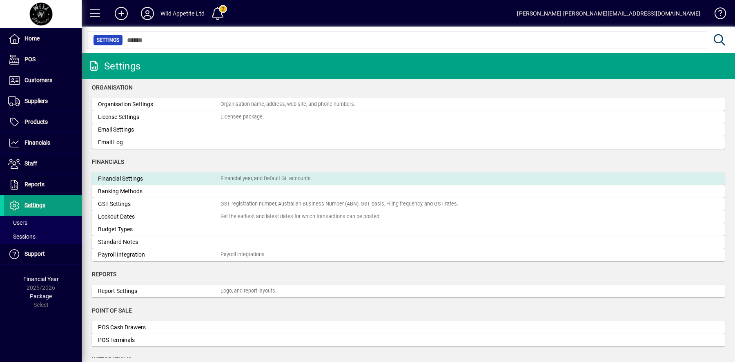
click at [211, 181] on div "Financial Settings" at bounding box center [159, 178] width 122 height 9
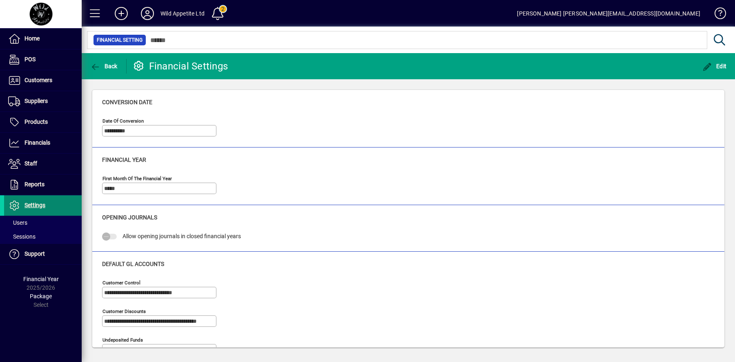
click at [38, 204] on span "Settings" at bounding box center [34, 205] width 21 height 7
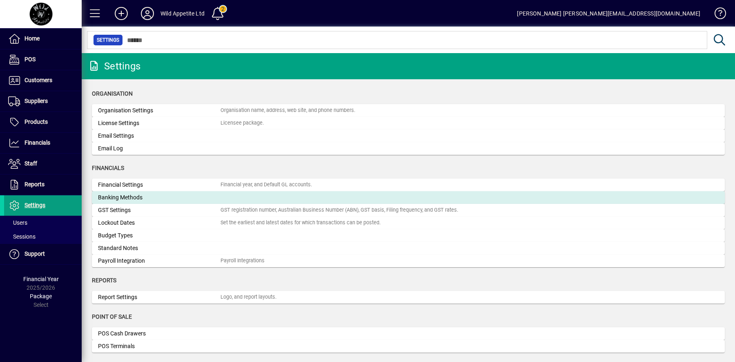
click at [146, 197] on div "Banking Methods" at bounding box center [159, 197] width 122 height 9
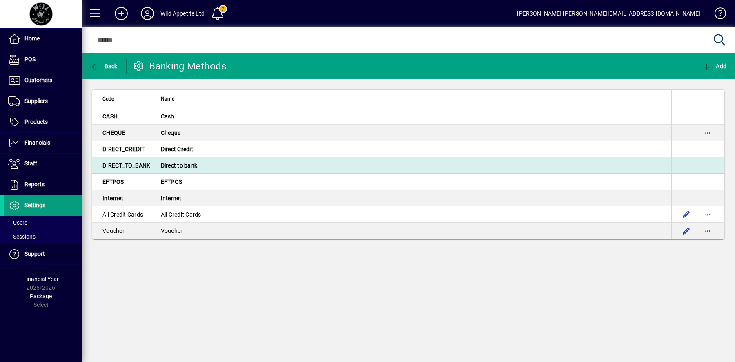
click at [189, 164] on span "Direct to bank" at bounding box center [179, 165] width 37 height 7
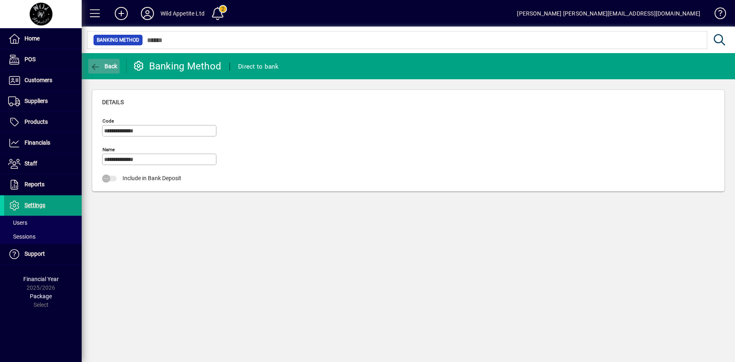
click at [101, 67] on span "Back" at bounding box center [103, 66] width 27 height 7
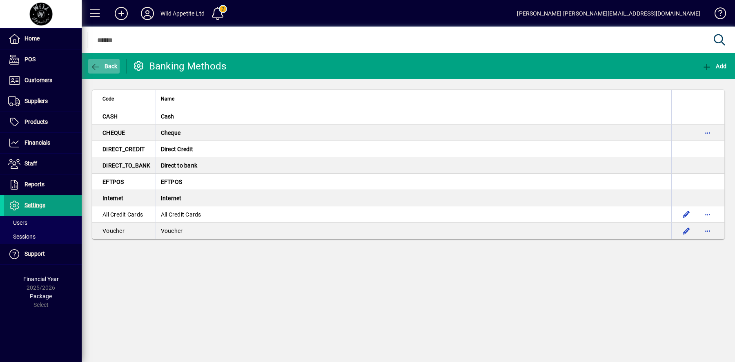
click at [99, 66] on icon "button" at bounding box center [95, 67] width 10 height 8
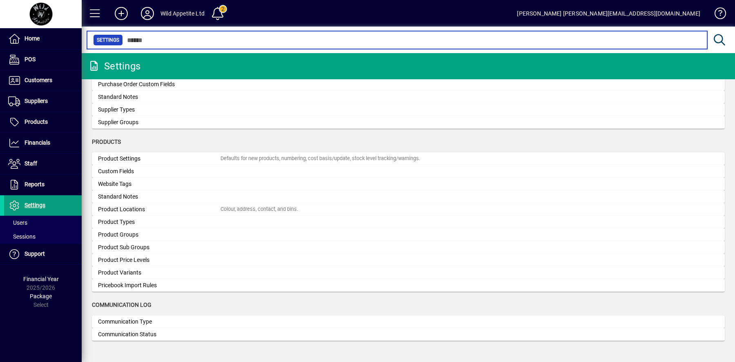
scroll to position [726, 0]
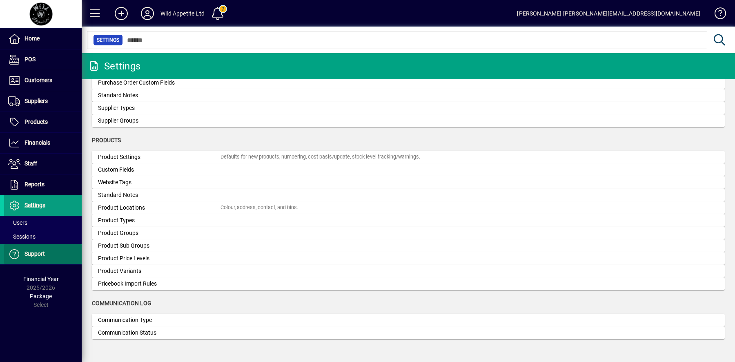
click at [39, 253] on span "Support" at bounding box center [34, 253] width 20 height 7
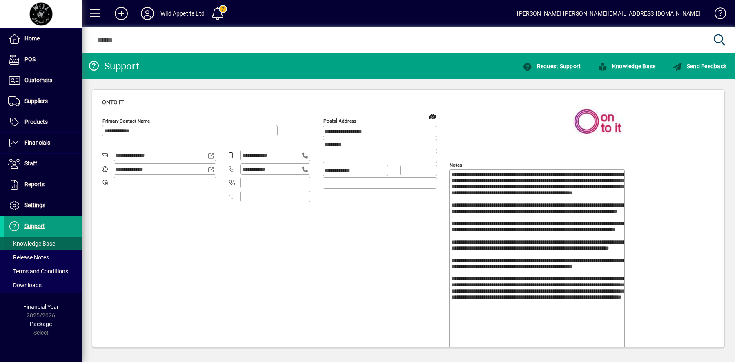
click at [50, 242] on span "Knowledge Base" at bounding box center [31, 243] width 47 height 7
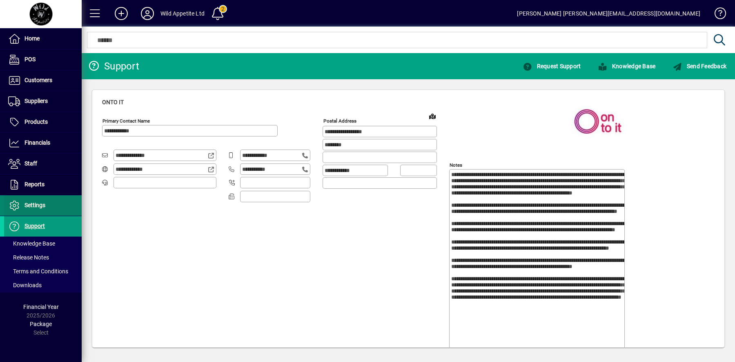
click at [40, 202] on span "Settings" at bounding box center [34, 205] width 21 height 7
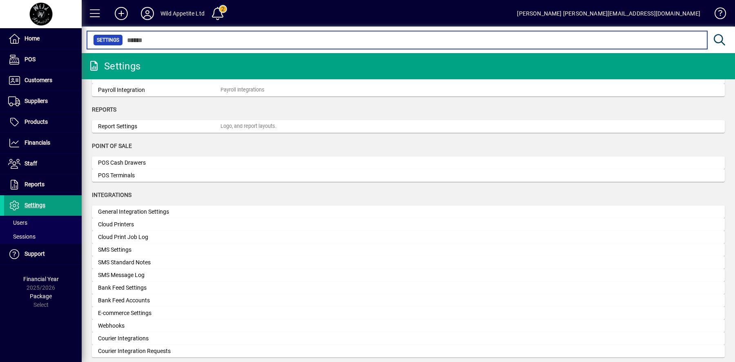
scroll to position [172, 0]
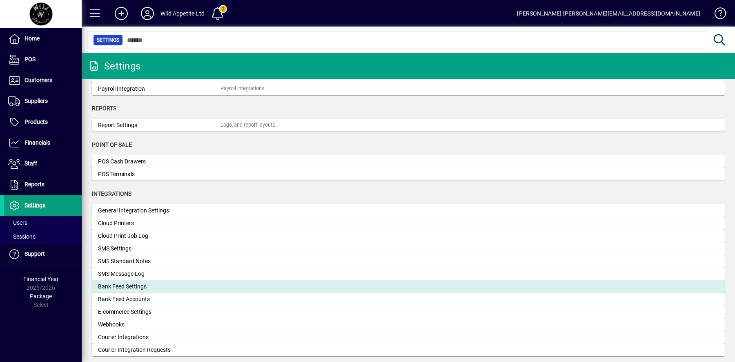
click at [138, 290] on div "Bank Feed Settings" at bounding box center [159, 286] width 122 height 9
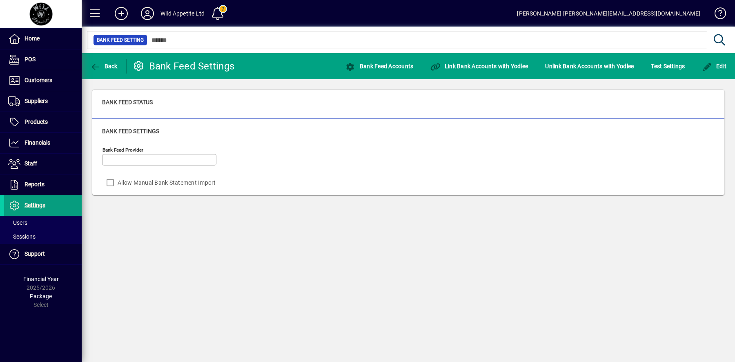
type input "******"
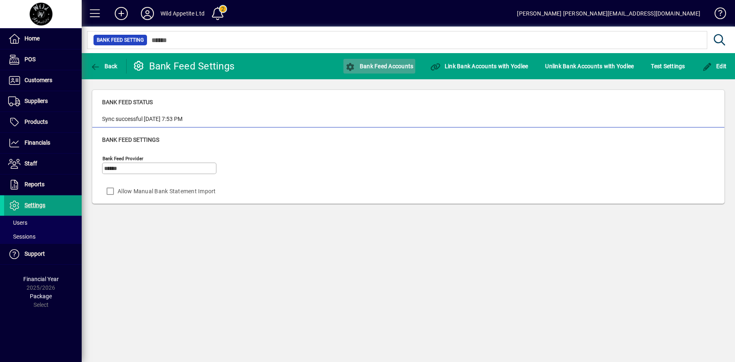
click at [371, 68] on span "Bank Feed Accounts" at bounding box center [379, 66] width 68 height 7
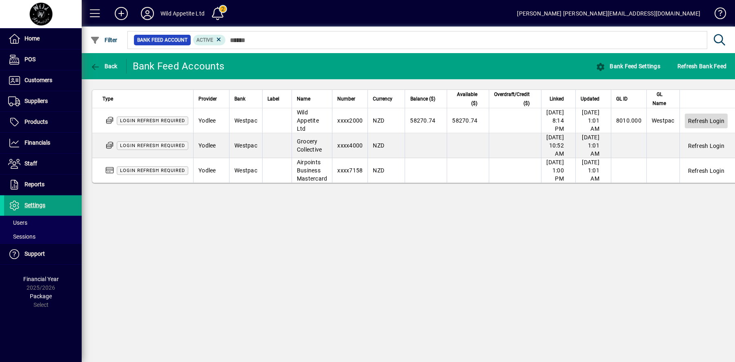
click at [723, 118] on span "Refresh Login" at bounding box center [706, 121] width 36 height 8
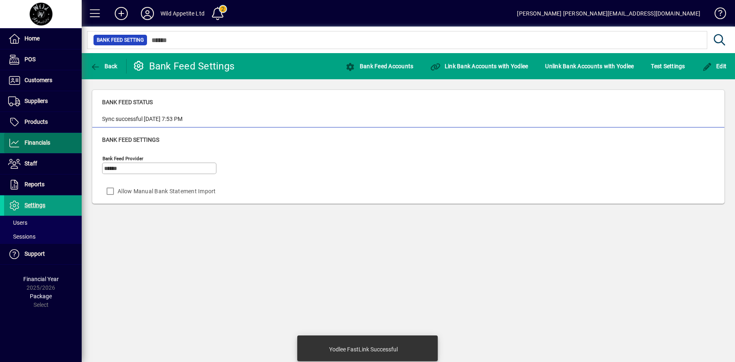
click at [51, 146] on span at bounding box center [43, 143] width 78 height 20
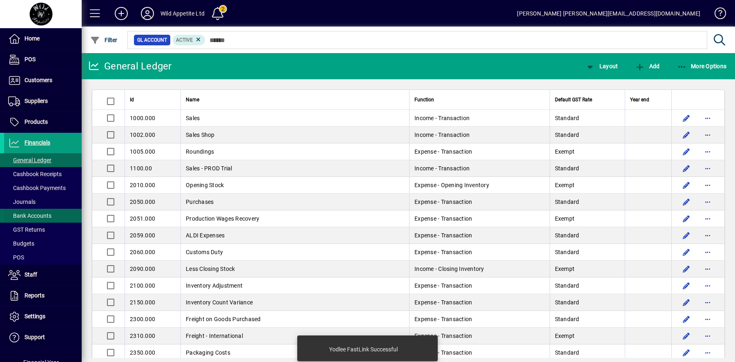
click at [43, 213] on span "Bank Accounts" at bounding box center [29, 215] width 43 height 7
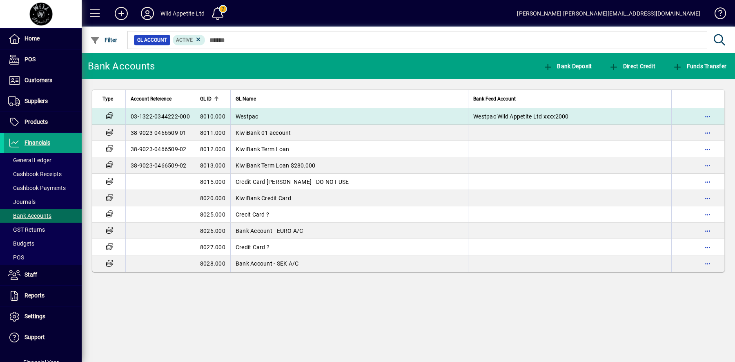
click at [239, 112] on td "Westpac" at bounding box center [349, 116] width 238 height 16
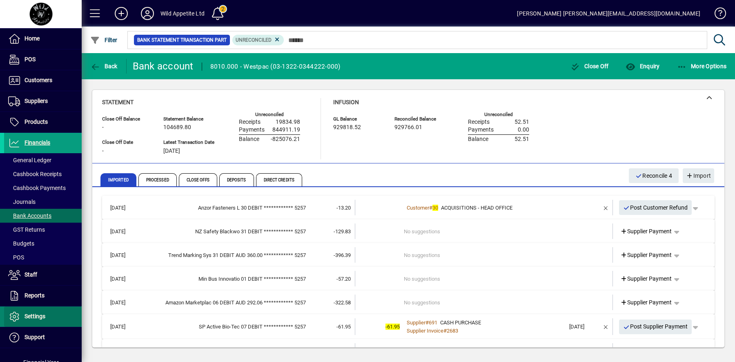
click at [48, 310] on span at bounding box center [43, 316] width 78 height 20
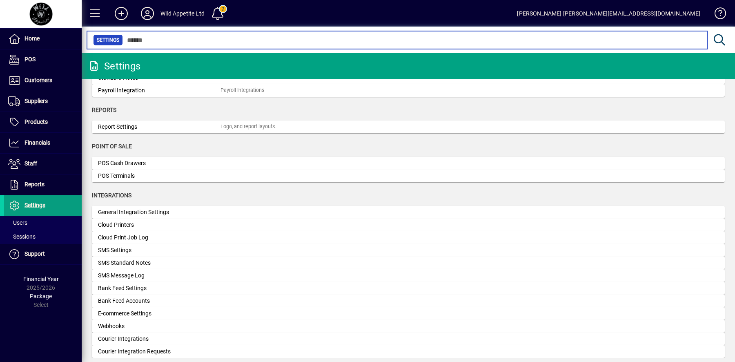
scroll to position [173, 0]
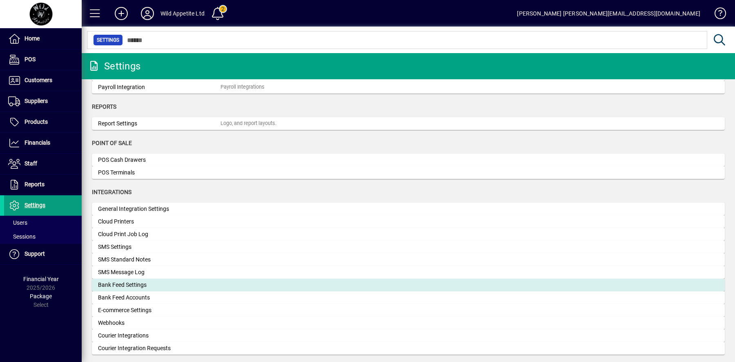
click at [159, 284] on div "Bank Feed Settings" at bounding box center [159, 284] width 122 height 9
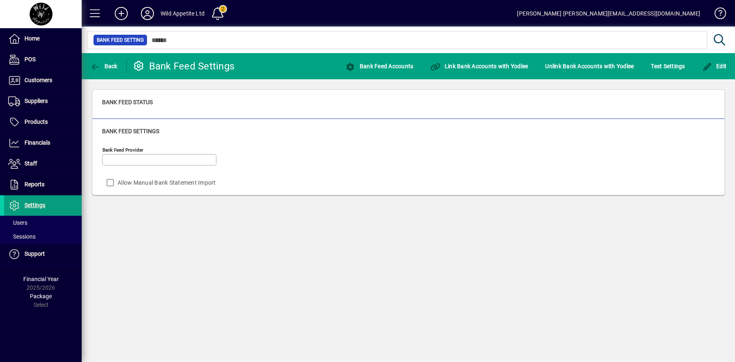
type input "******"
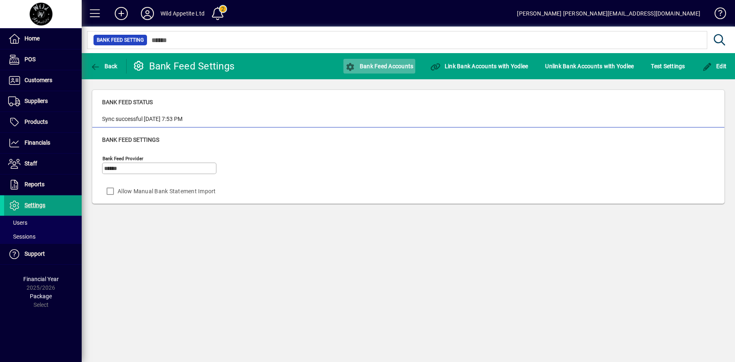
click at [391, 69] on span "Bank Feed Accounts" at bounding box center [379, 66] width 68 height 7
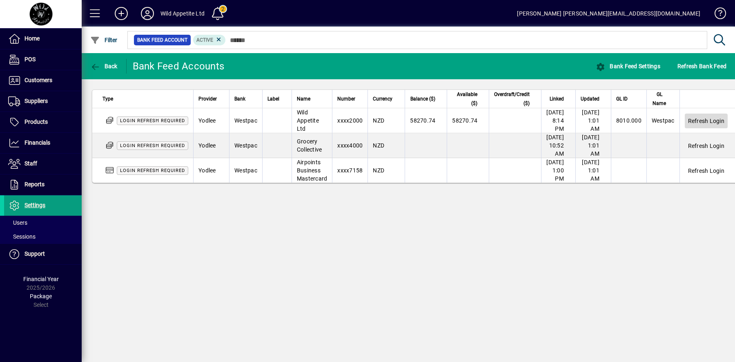
click at [718, 121] on span "Refresh Login" at bounding box center [706, 121] width 36 height 8
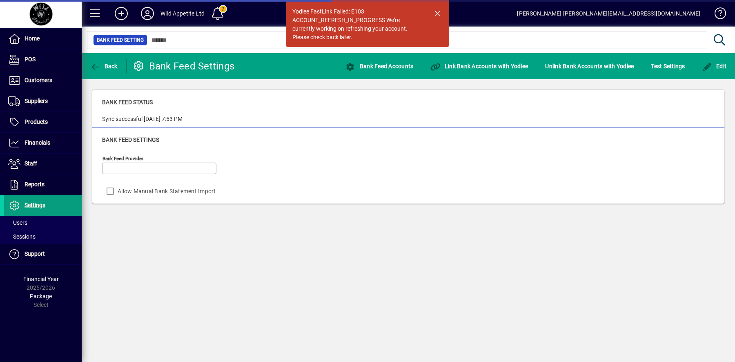
type input "******"
click at [439, 13] on span "button" at bounding box center [437, 13] width 20 height 20
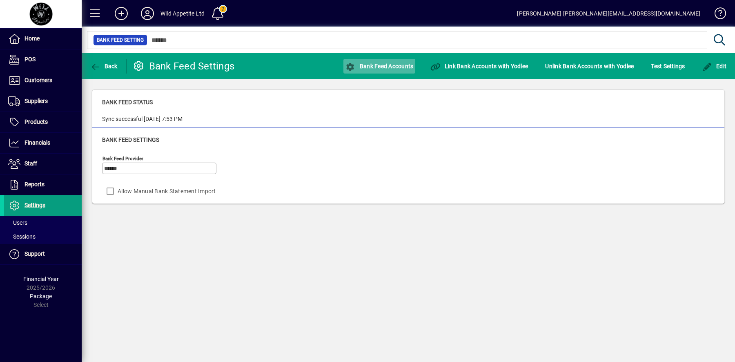
click at [390, 67] on span "Bank Feed Accounts" at bounding box center [379, 66] width 68 height 7
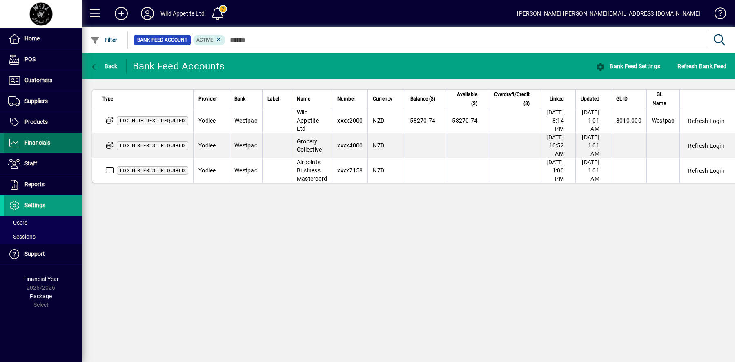
click at [46, 142] on span "Financials" at bounding box center [37, 142] width 26 height 7
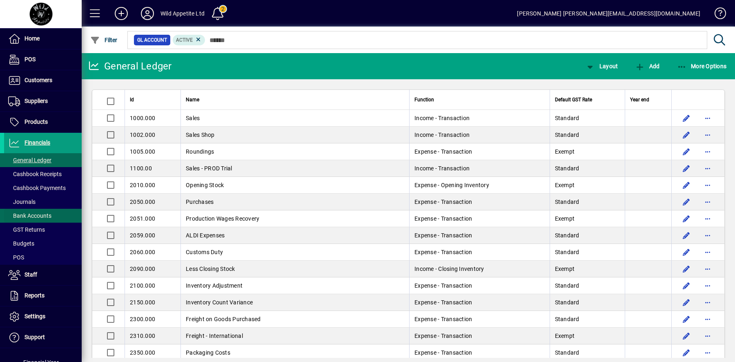
click at [40, 217] on span "Bank Accounts" at bounding box center [29, 215] width 43 height 7
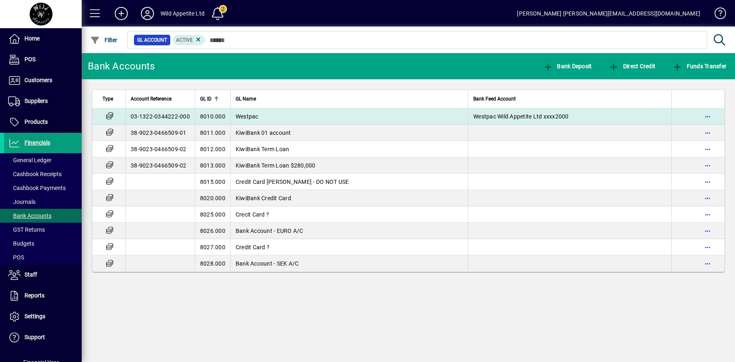
click at [215, 114] on span "8010.000" at bounding box center [212, 116] width 25 height 7
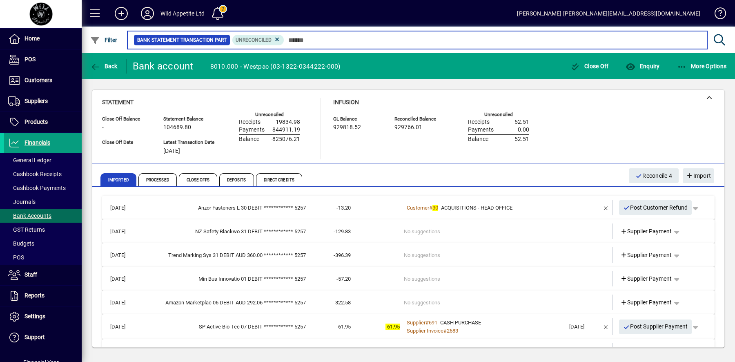
scroll to position [369, 0]
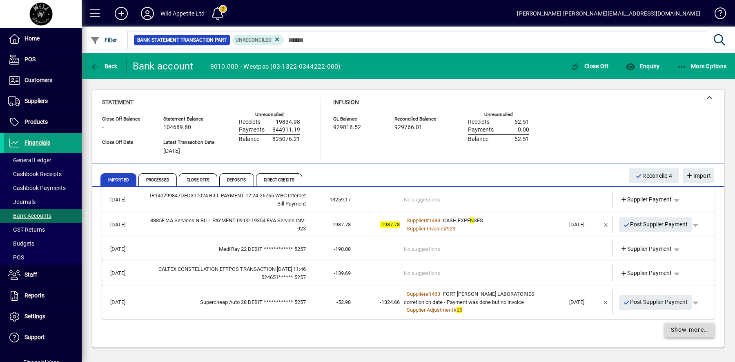
click at [687, 328] on span "Show more…" at bounding box center [689, 329] width 38 height 9
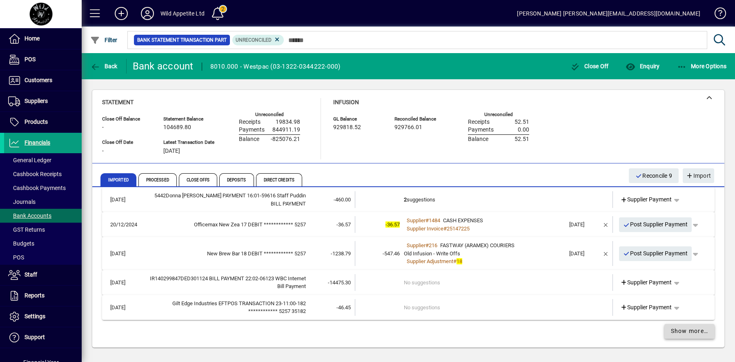
click at [687, 328] on span "Show more…" at bounding box center [689, 330] width 38 height 9
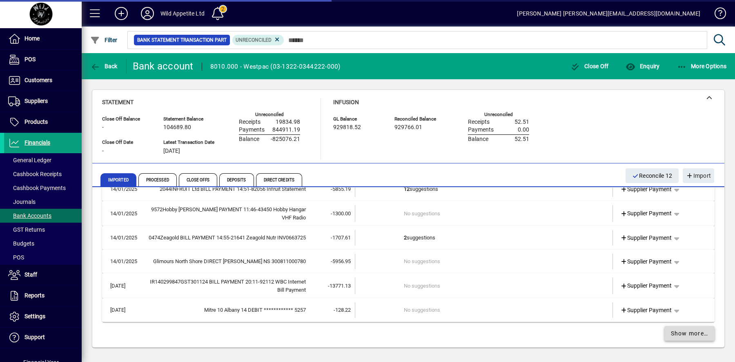
click at [687, 329] on span "Show more…" at bounding box center [689, 333] width 38 height 9
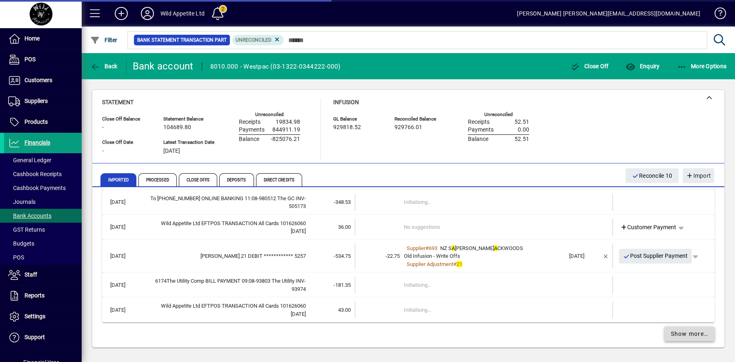
click at [687, 329] on span "Show more…" at bounding box center [689, 333] width 38 height 9
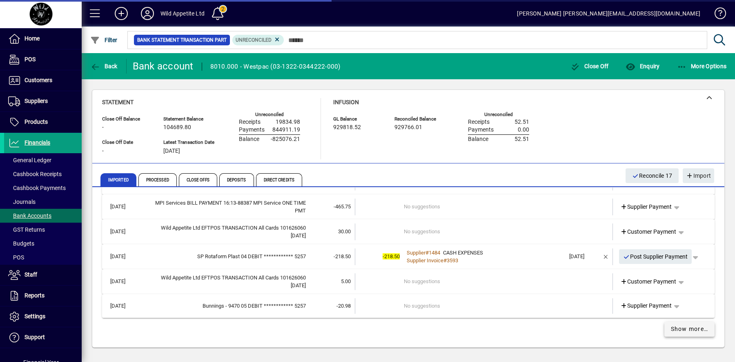
scroll to position [2333, 0]
click at [687, 328] on span "Show more…" at bounding box center [689, 330] width 38 height 9
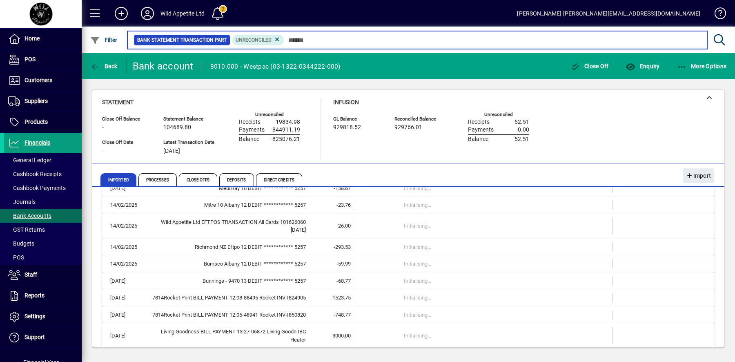
scroll to position [2354, 0]
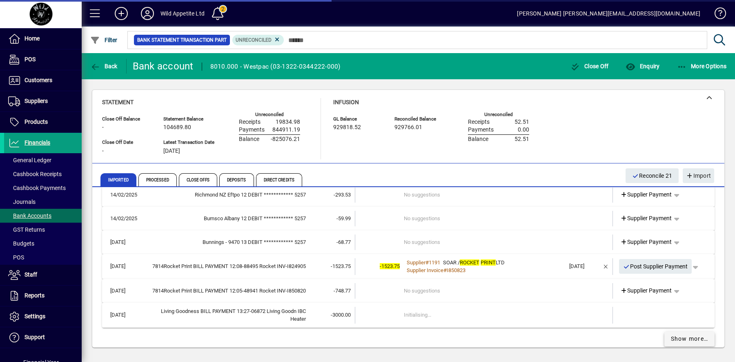
click at [687, 334] on span "Show more…" at bounding box center [689, 338] width 38 height 9
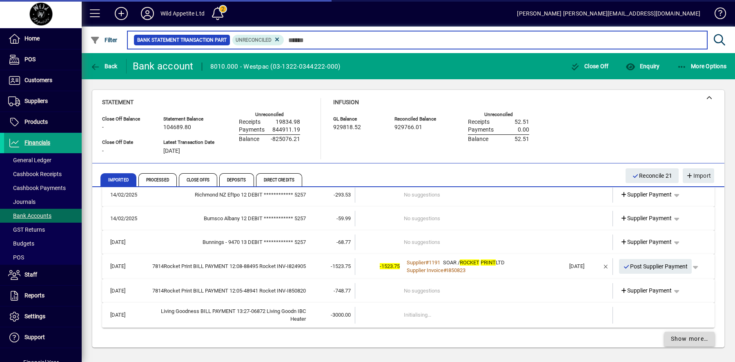
scroll to position [2814, 0]
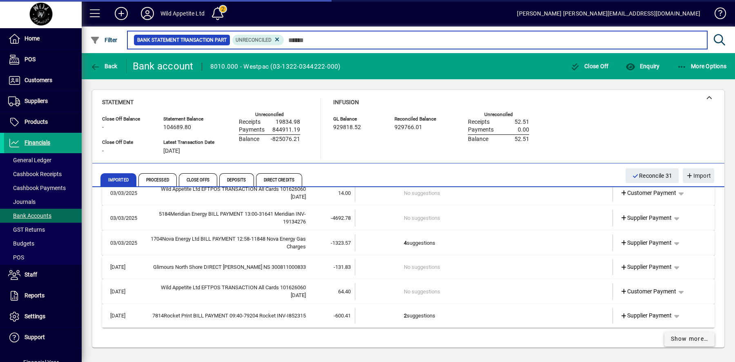
scroll to position [3811, 0]
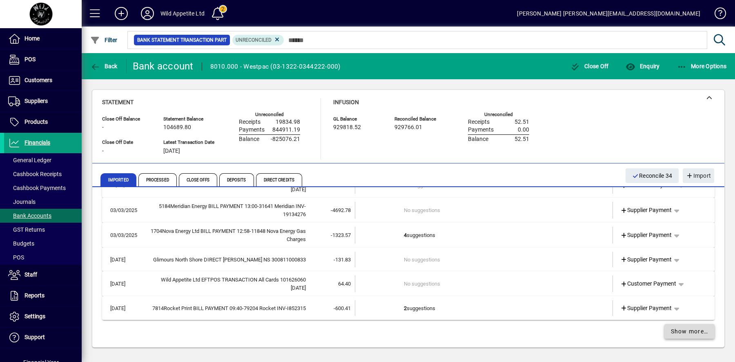
click at [687, 328] on span "Show more…" at bounding box center [689, 331] width 38 height 9
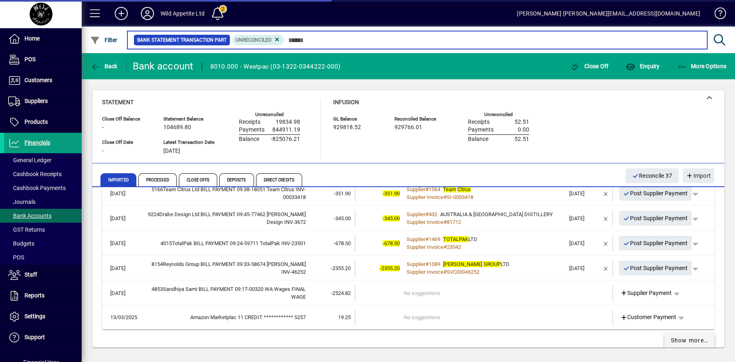
scroll to position [4012, 0]
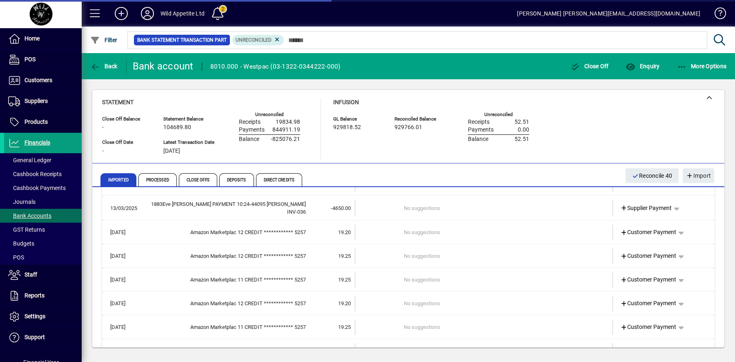
click at [687, 328] on span "button" at bounding box center [681, 327] width 20 height 20
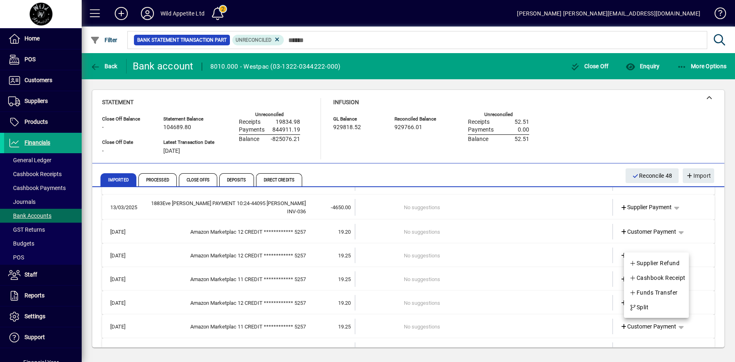
click at [708, 333] on div at bounding box center [367, 181] width 735 height 362
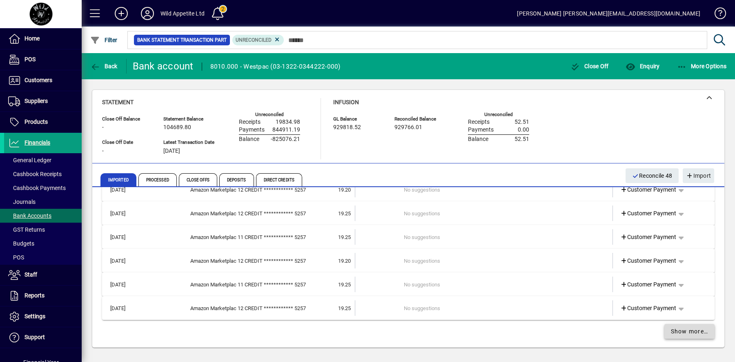
click at [699, 334] on span at bounding box center [689, 331] width 51 height 20
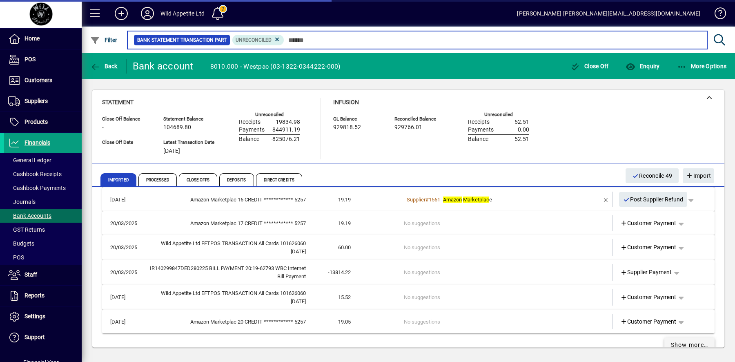
scroll to position [5262, 0]
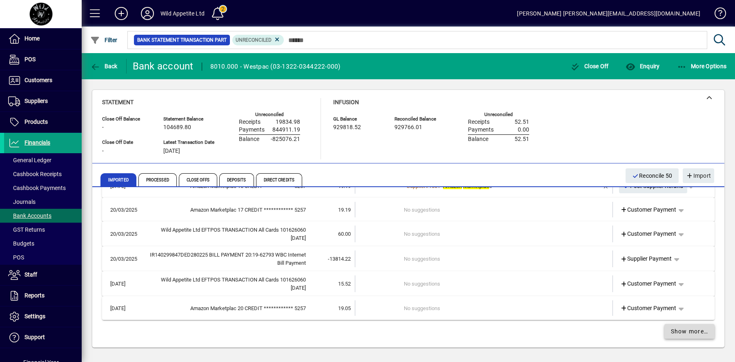
click at [699, 334] on span at bounding box center [689, 331] width 51 height 20
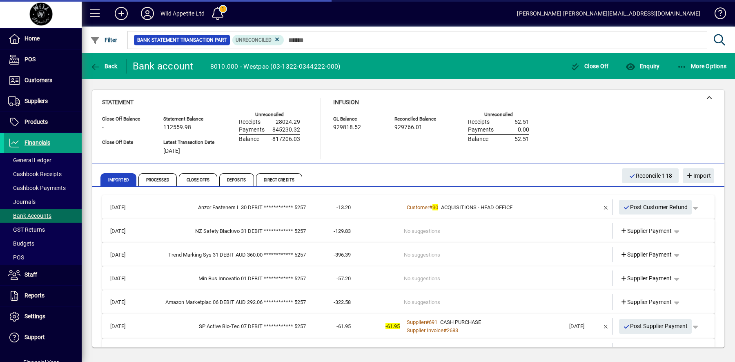
scroll to position [12577, 0]
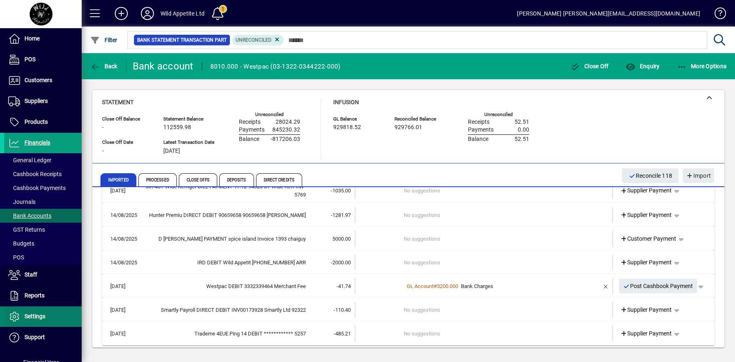
click at [38, 318] on span "Settings" at bounding box center [24, 316] width 41 height 10
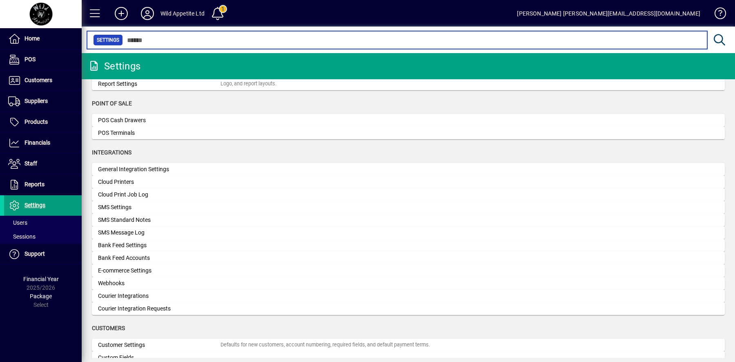
scroll to position [217, 0]
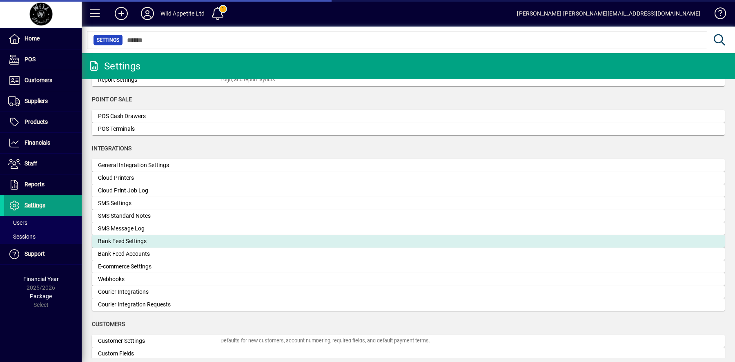
click at [160, 241] on div "Bank Feed Settings" at bounding box center [159, 241] width 122 height 9
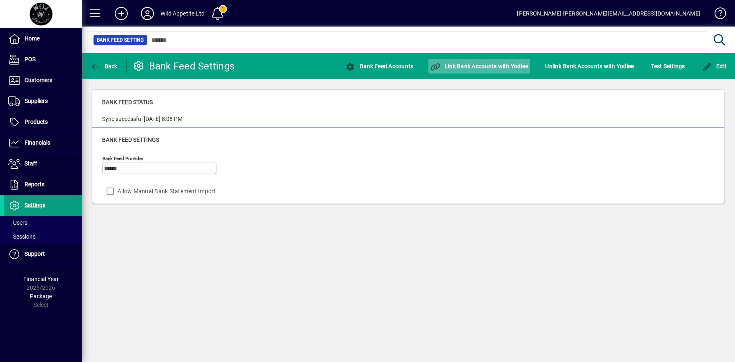
click at [486, 66] on span "Link Bank Accounts with Yodlee" at bounding box center [479, 66] width 98 height 7
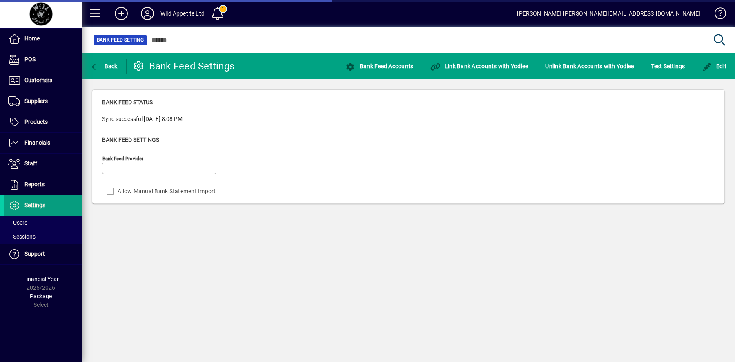
type input "******"
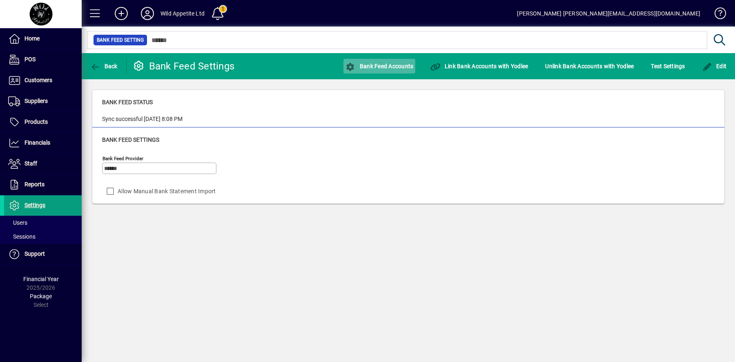
click at [381, 70] on span "button" at bounding box center [379, 66] width 72 height 20
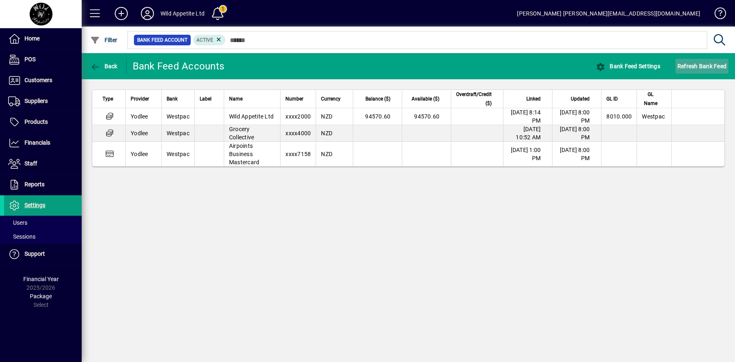
click at [702, 64] on span "Refresh Bank Feed" at bounding box center [701, 66] width 49 height 13
click at [626, 70] on span "button" at bounding box center [627, 66] width 69 height 20
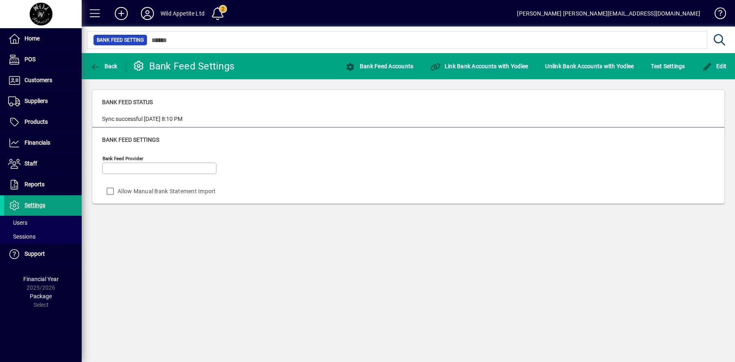
type input "******"
click at [668, 64] on span "Test Settings" at bounding box center [668, 66] width 34 height 13
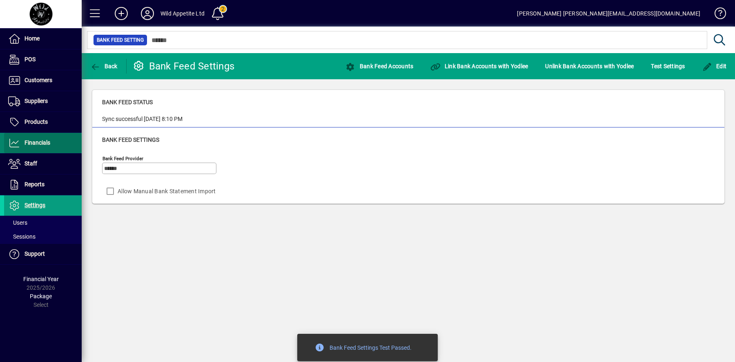
click at [47, 145] on span "Financials" at bounding box center [27, 143] width 46 height 10
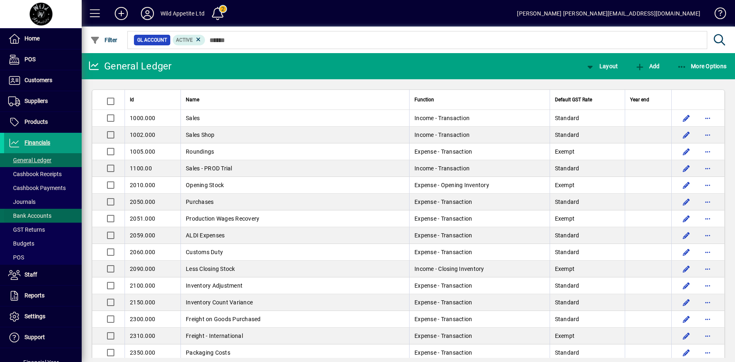
click at [40, 217] on span "Bank Accounts" at bounding box center [29, 215] width 43 height 7
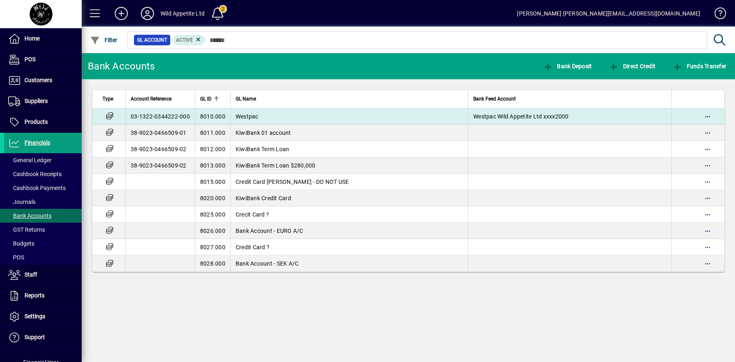
click at [227, 117] on td "8010.000" at bounding box center [213, 116] width 36 height 16
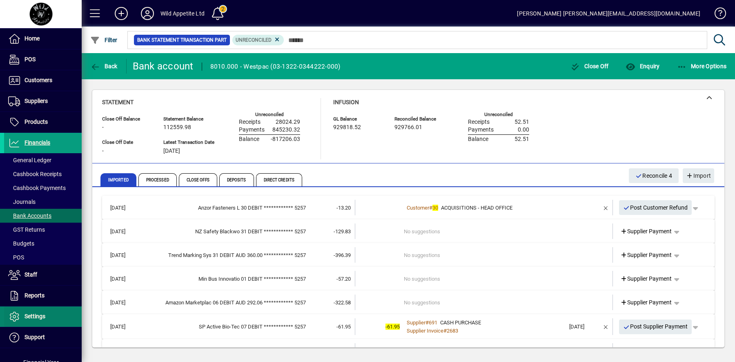
click at [43, 314] on span "Settings" at bounding box center [34, 316] width 21 height 7
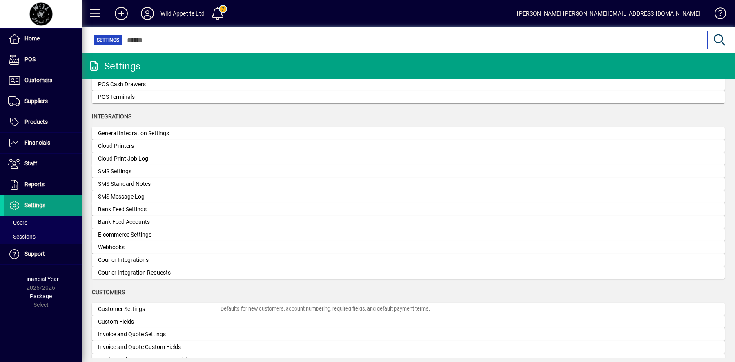
scroll to position [253, 0]
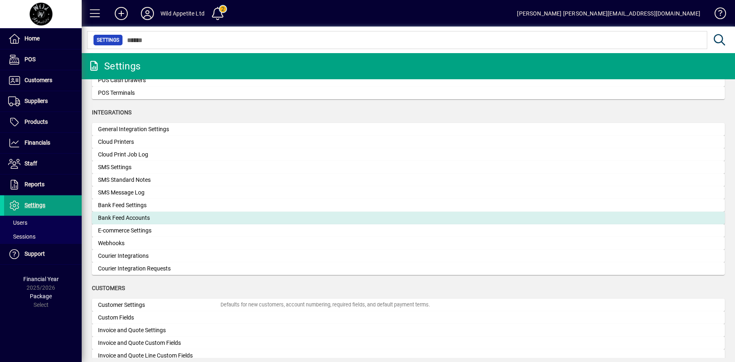
click at [155, 214] on div "Bank Feed Accounts" at bounding box center [159, 217] width 122 height 9
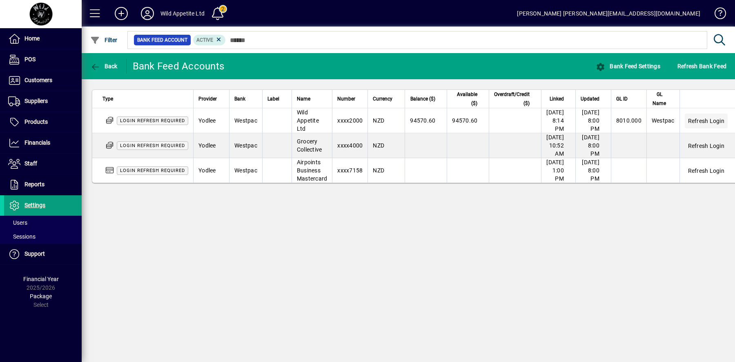
click at [714, 121] on span "Refresh Login" at bounding box center [706, 121] width 36 height 8
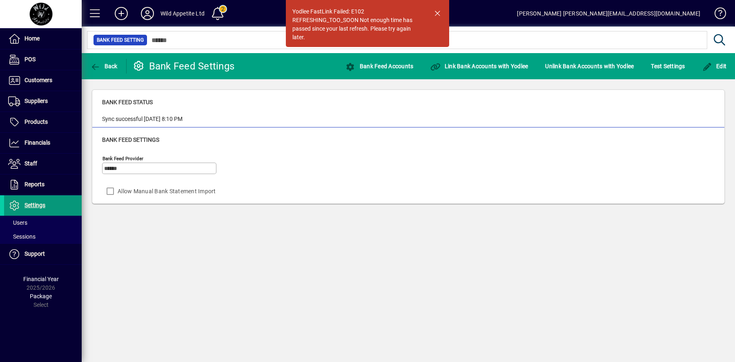
click at [29, 202] on span "Settings" at bounding box center [34, 205] width 21 height 7
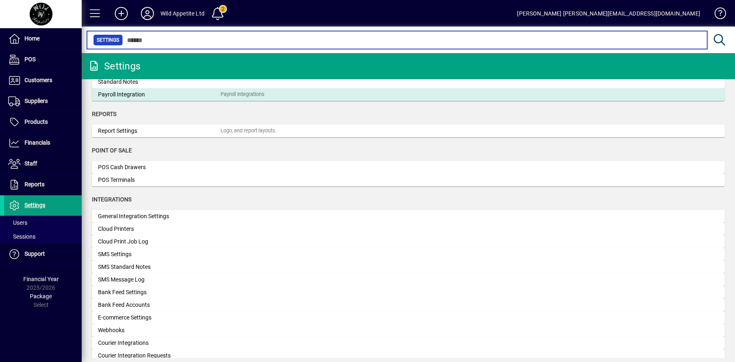
scroll to position [167, 0]
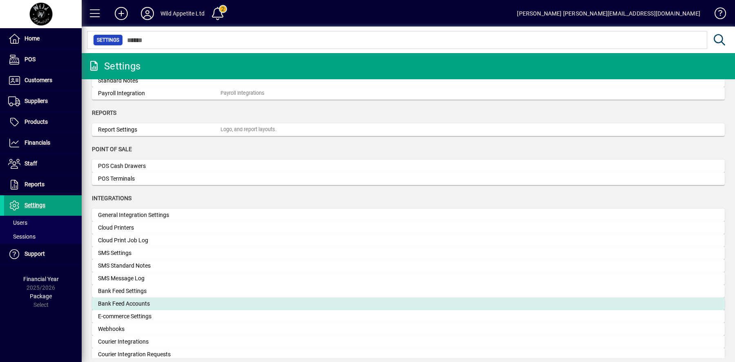
click at [164, 298] on mat-card "Bank Feed Accounts" at bounding box center [408, 303] width 633 height 13
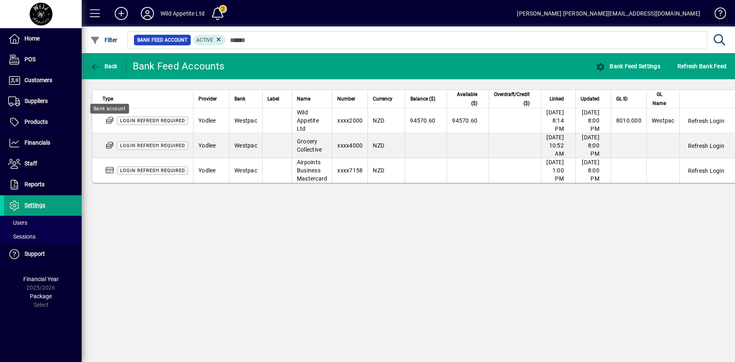
click at [110, 121] on icon at bounding box center [109, 120] width 9 height 7
click at [141, 118] on span "Login refresh required" at bounding box center [152, 120] width 65 height 5
click at [721, 120] on span "Refresh Login" at bounding box center [706, 121] width 36 height 8
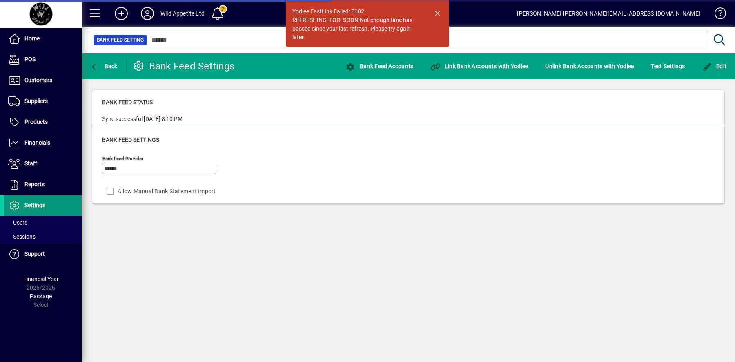
click at [38, 204] on span "Settings" at bounding box center [34, 205] width 21 height 7
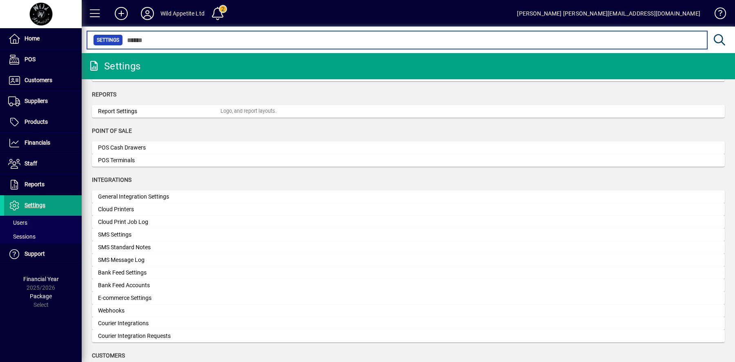
scroll to position [189, 0]
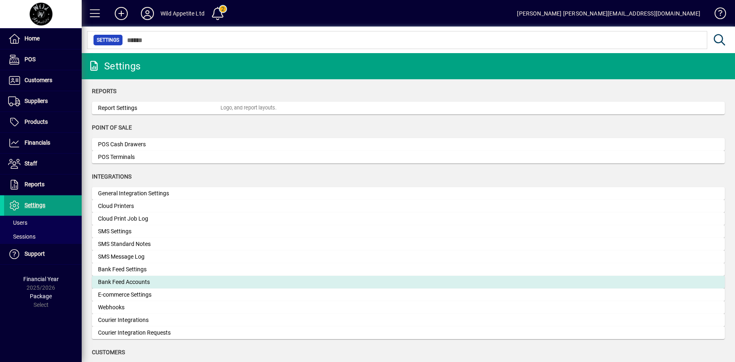
click at [164, 282] on div "Bank Feed Accounts" at bounding box center [159, 282] width 122 height 9
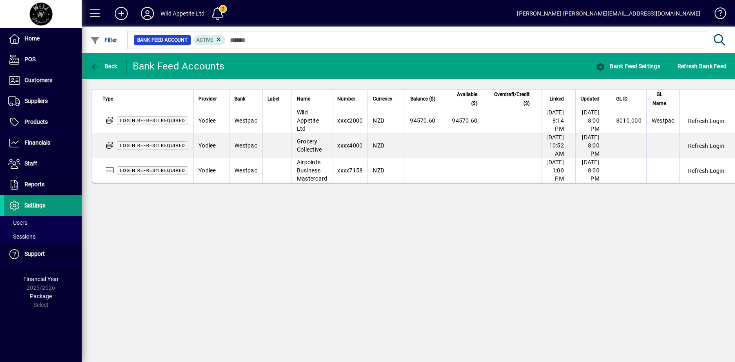
click at [37, 206] on span "Settings" at bounding box center [34, 205] width 21 height 7
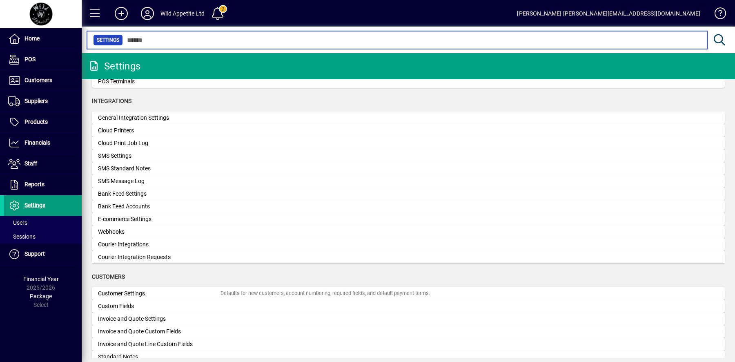
scroll to position [270, 0]
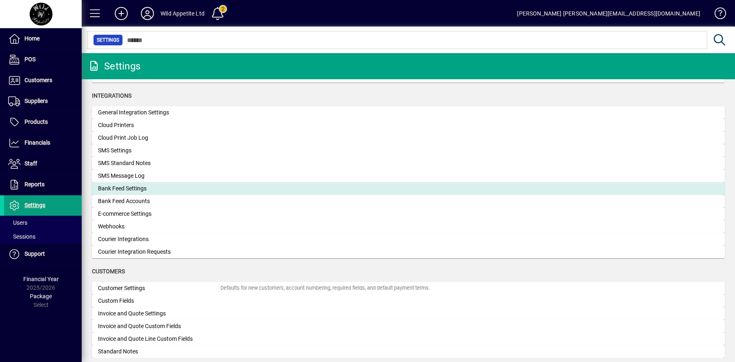
click at [153, 188] on div "Bank Feed Settings" at bounding box center [159, 188] width 122 height 9
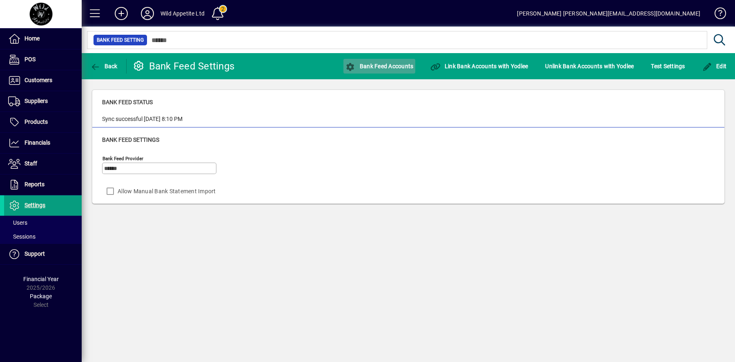
click at [386, 67] on span "Bank Feed Accounts" at bounding box center [379, 66] width 68 height 7
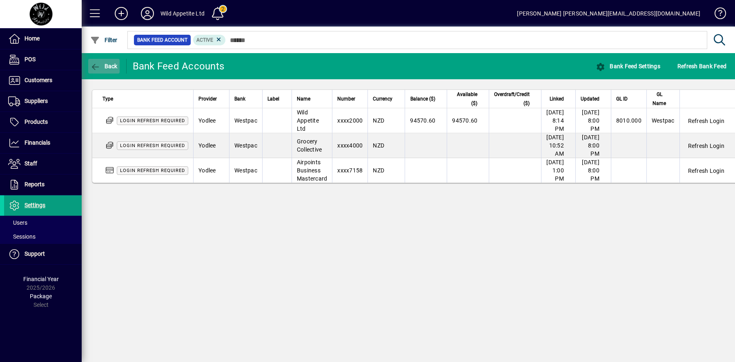
click at [115, 67] on span "Back" at bounding box center [103, 66] width 27 height 7
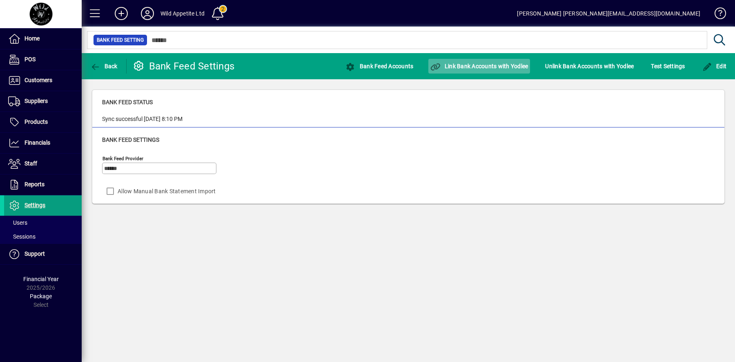
click at [498, 69] on span "Link Bank Accounts with Yodlee" at bounding box center [479, 66] width 98 height 7
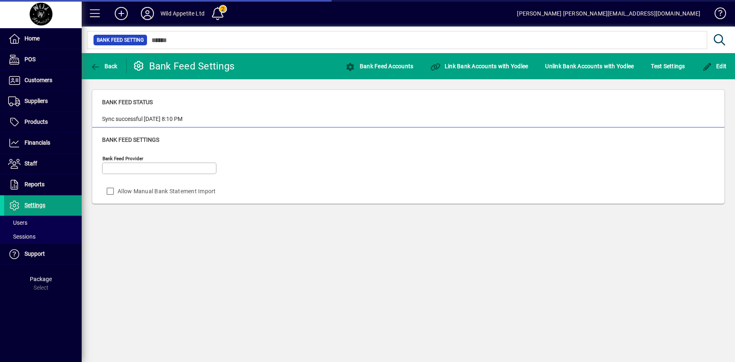
type input "******"
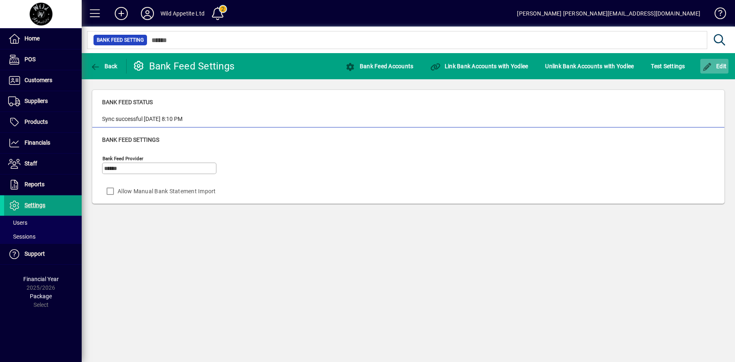
click at [728, 67] on span "button" at bounding box center [714, 66] width 29 height 20
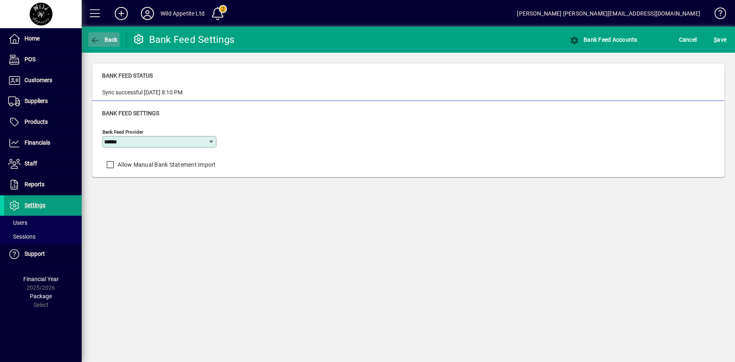
click at [99, 42] on icon "button" at bounding box center [95, 40] width 10 height 8
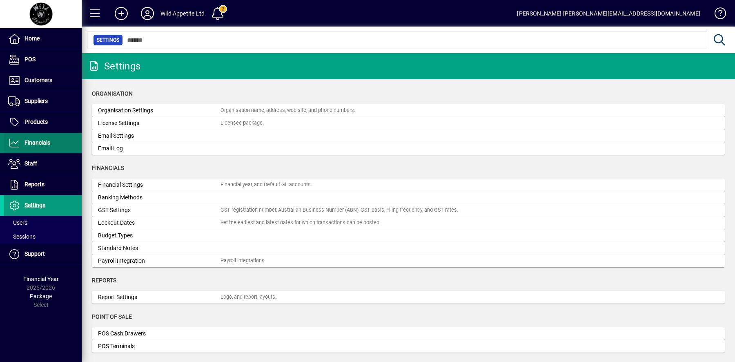
click at [44, 140] on span "Financials" at bounding box center [37, 142] width 26 height 7
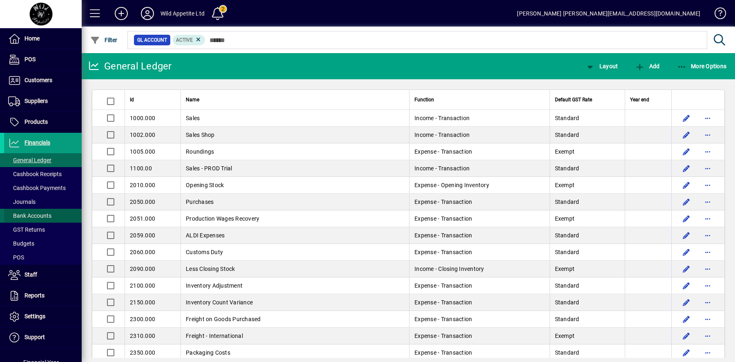
click at [47, 215] on span "Bank Accounts" at bounding box center [29, 215] width 43 height 7
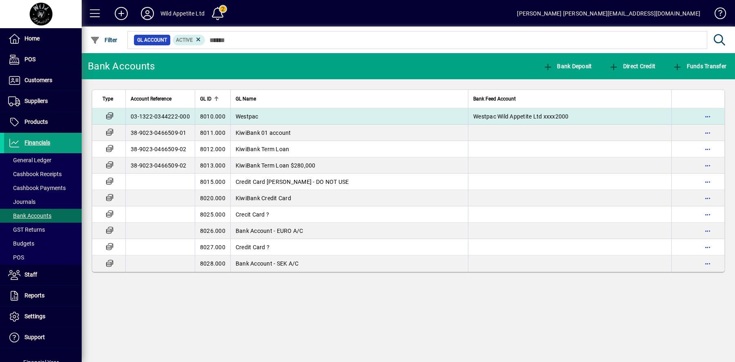
click at [209, 117] on span "8010.000" at bounding box center [212, 116] width 25 height 7
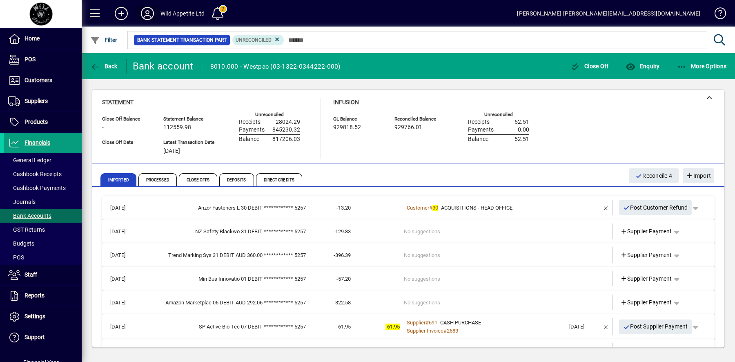
click at [149, 15] on icon at bounding box center [147, 13] width 16 height 13
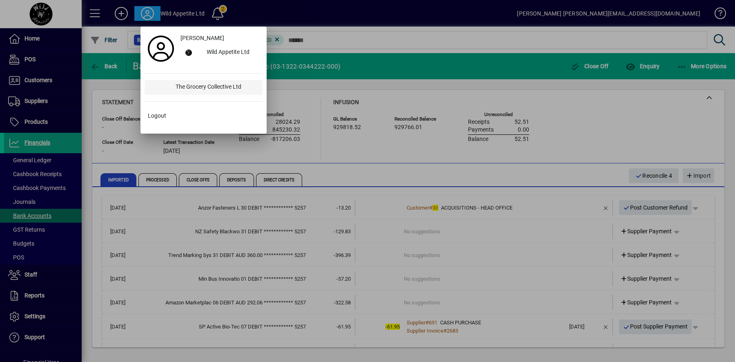
click at [184, 84] on div "The Grocery Collective Ltd" at bounding box center [215, 87] width 93 height 15
